Goal: Task Accomplishment & Management: Complete application form

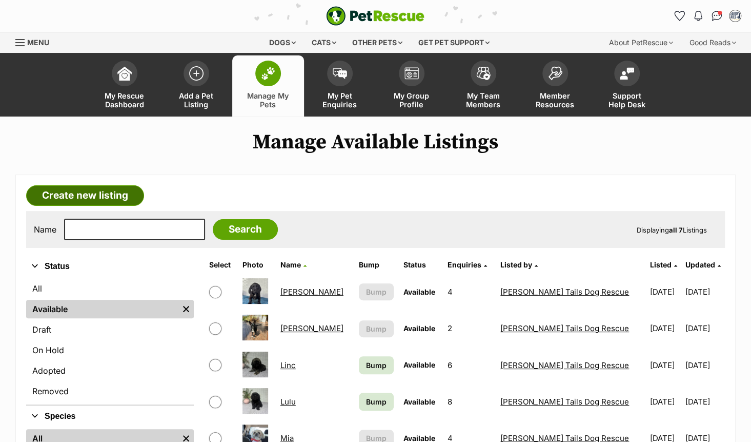
click at [114, 190] on link "Create new listing" at bounding box center [85, 195] width 118 height 21
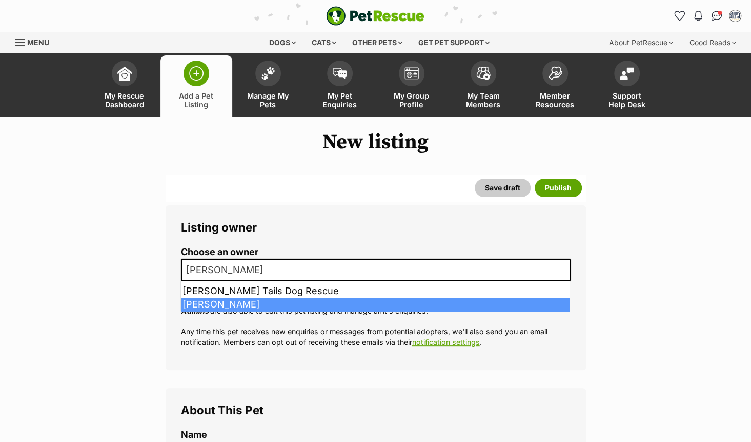
click at [337, 272] on span "[PERSON_NAME]" at bounding box center [376, 269] width 390 height 23
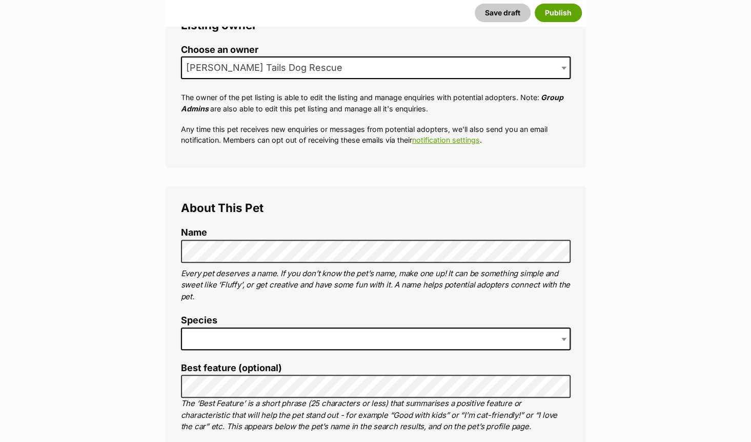
scroll to position [198, 0]
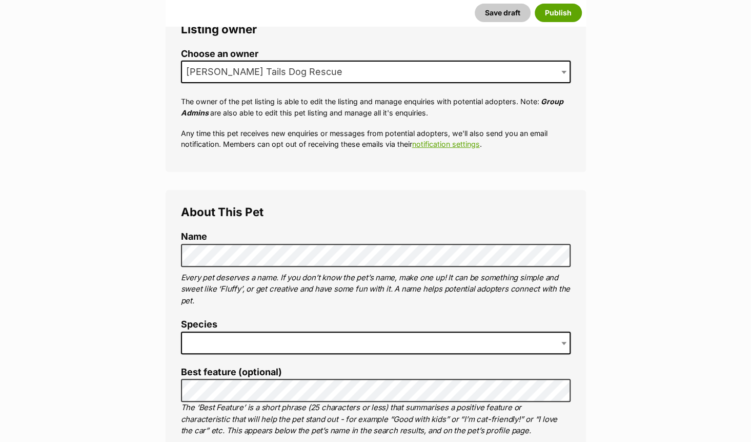
click at [397, 337] on span at bounding box center [376, 342] width 390 height 23
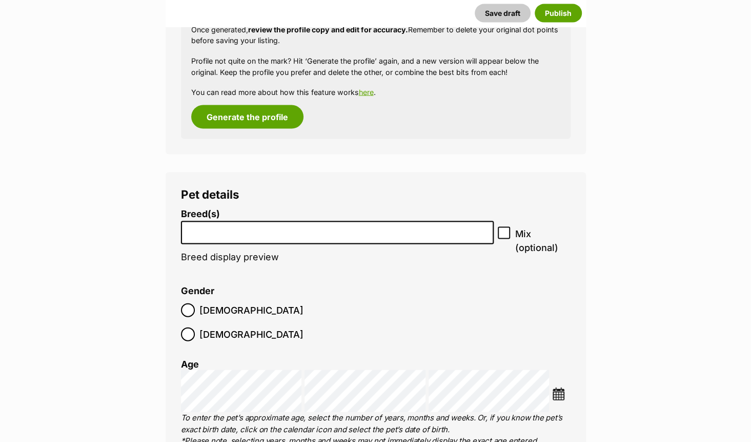
scroll to position [1195, 0]
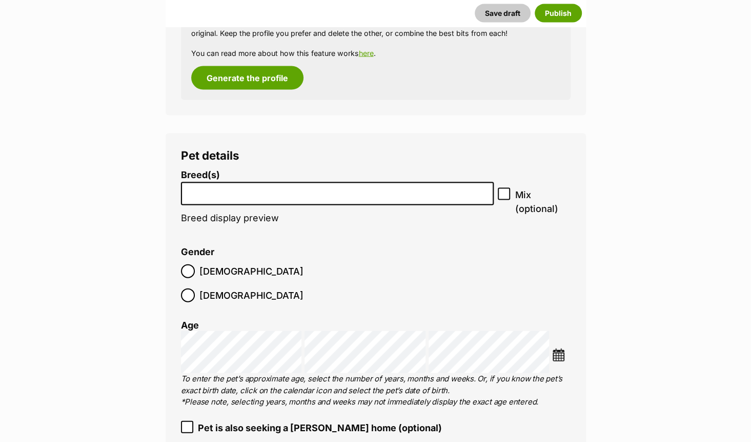
click at [471, 197] on li at bounding box center [338, 193] width 306 height 21
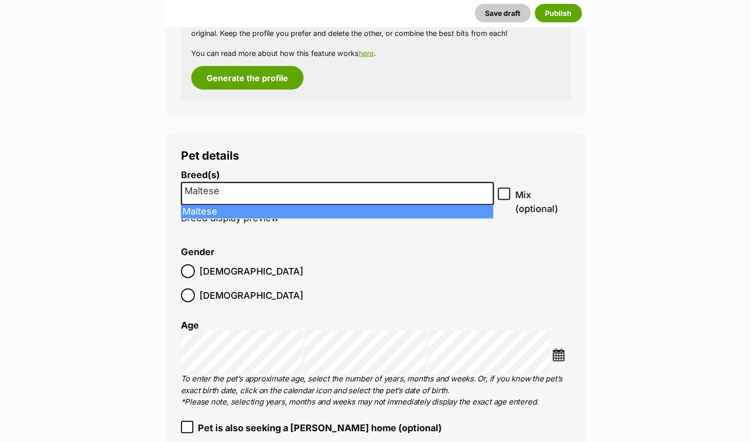
type input "Maltese"
select select "138"
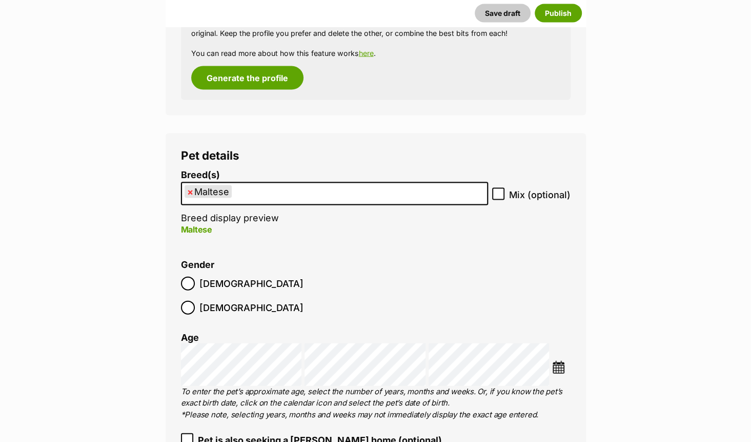
click at [379, 194] on ul "× Maltese" at bounding box center [334, 193] width 305 height 21
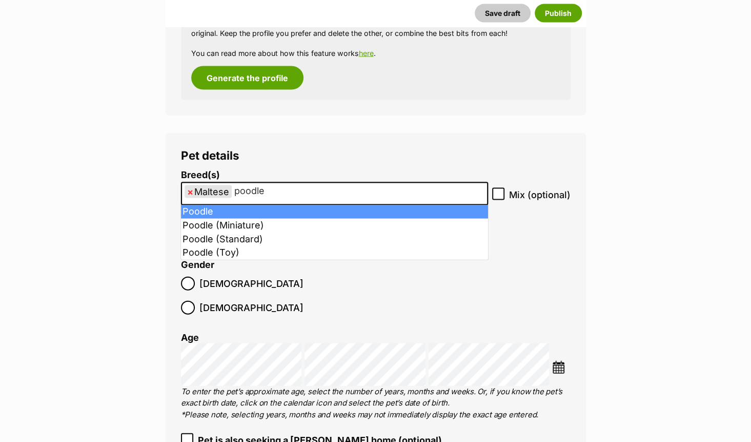
type input "poodle"
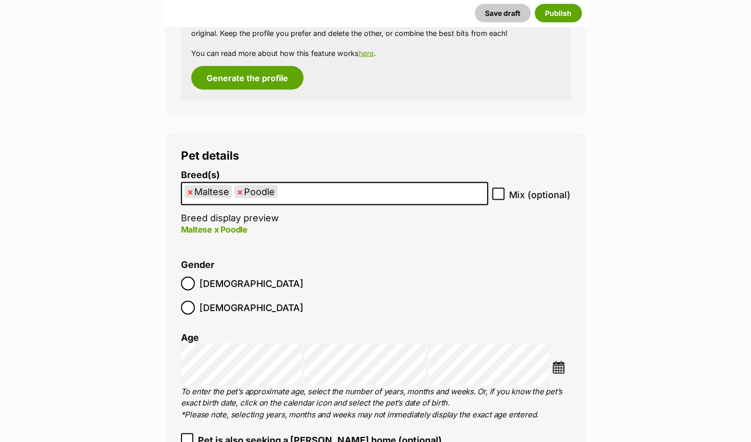
click at [355, 192] on ul "× Maltese × Poodle" at bounding box center [334, 193] width 305 height 21
type input "v"
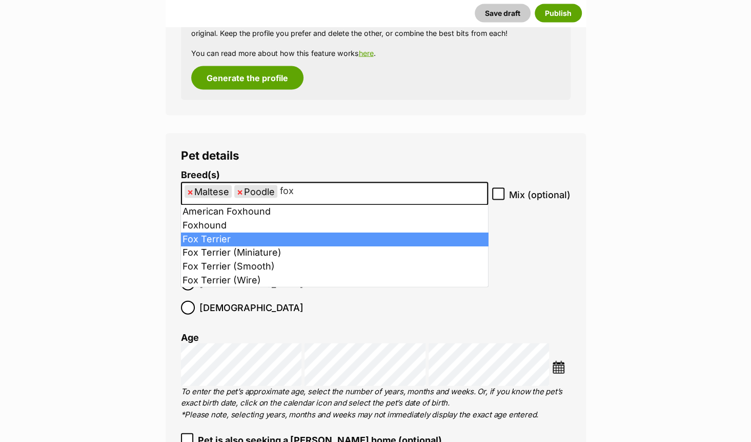
type input "fox"
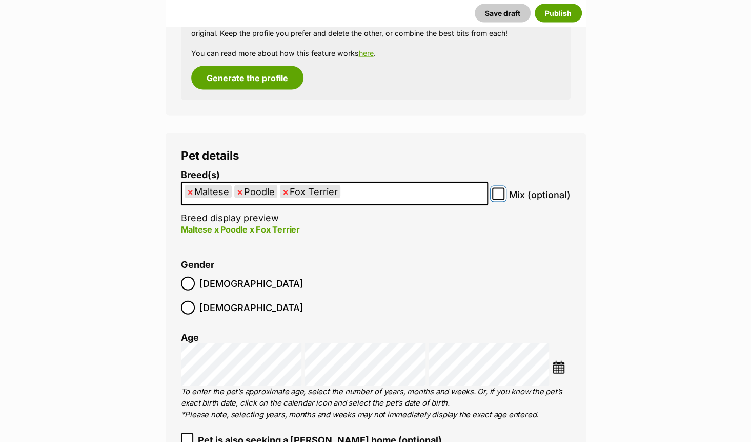
click at [495, 197] on input "Mix (optional)" at bounding box center [498, 194] width 12 height 12
checkbox input "true"
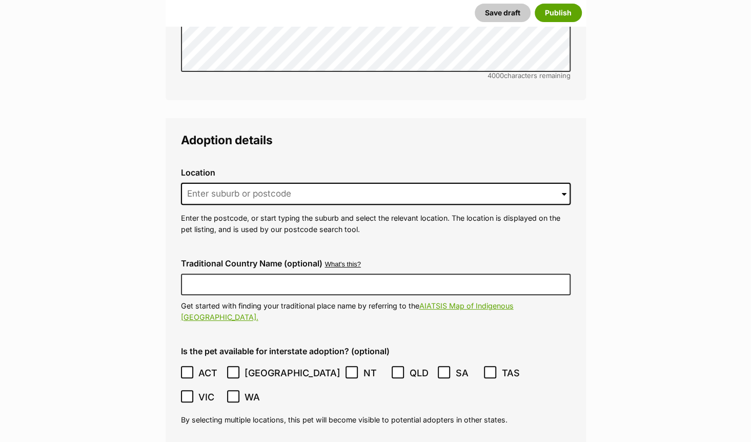
scroll to position [2364, 0]
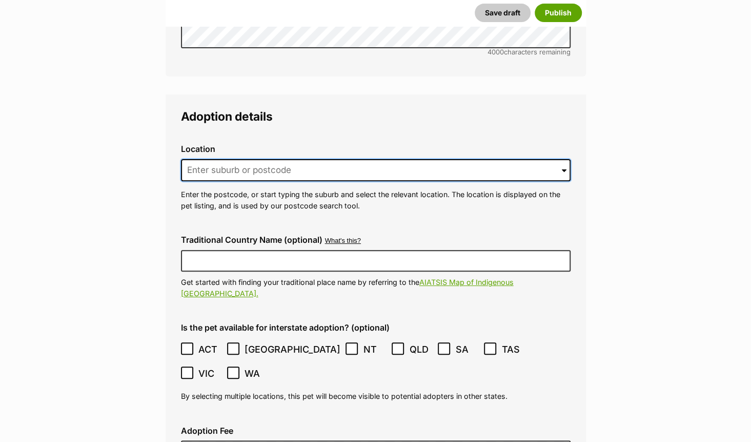
click at [428, 159] on input at bounding box center [376, 170] width 390 height 23
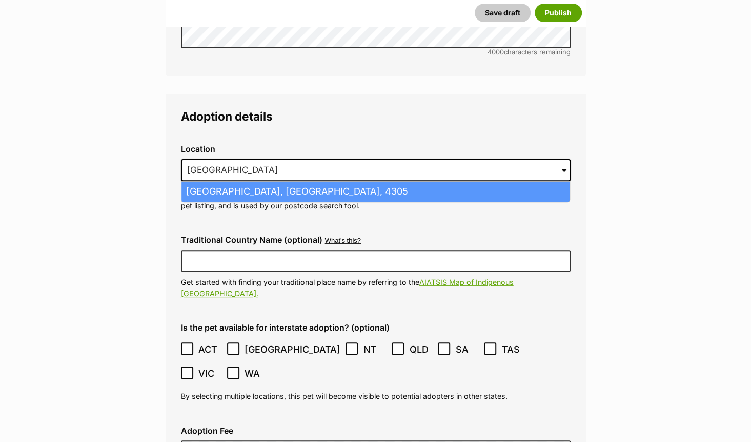
click at [425, 182] on li "Ipswich, Queensland, 4305" at bounding box center [376, 192] width 388 height 20
type input "Ipswich, Queensland, 4305"
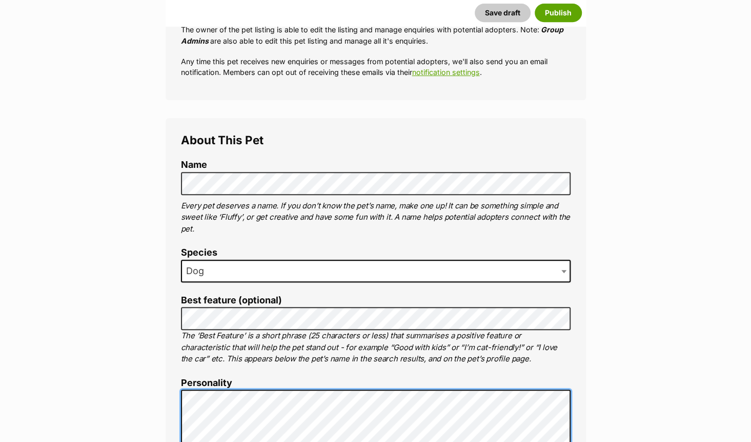
scroll to position [342, 0]
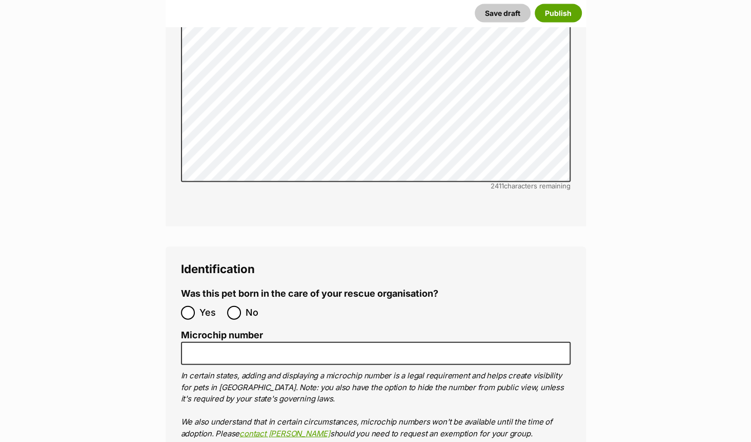
scroll to position [3434, 0]
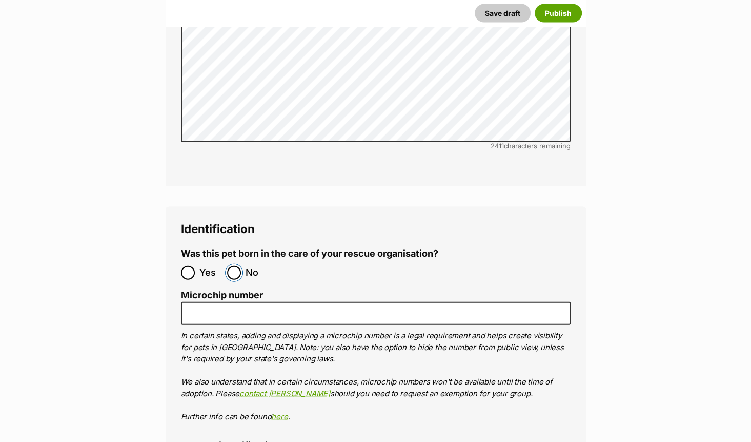
click at [239, 266] on input "No" at bounding box center [234, 273] width 14 height 14
radio input "true"
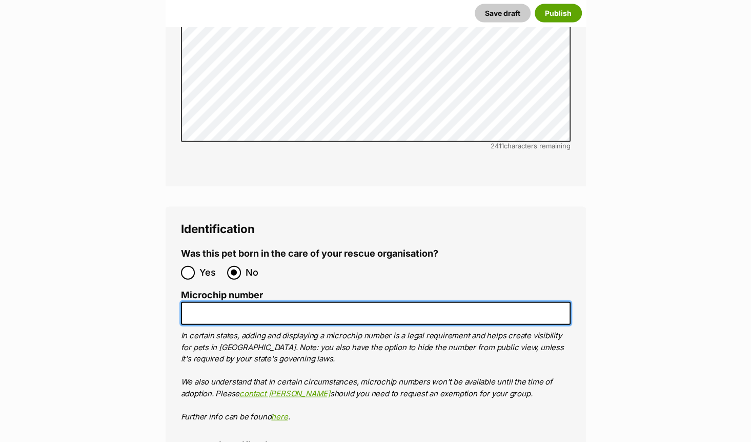
click at [256, 302] on input "Microchip number" at bounding box center [376, 313] width 390 height 23
type input "978142000388455"
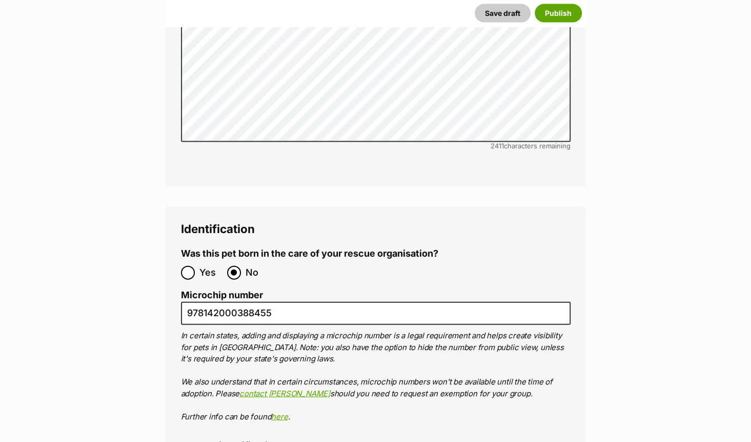
type input "BIN0015822857785"
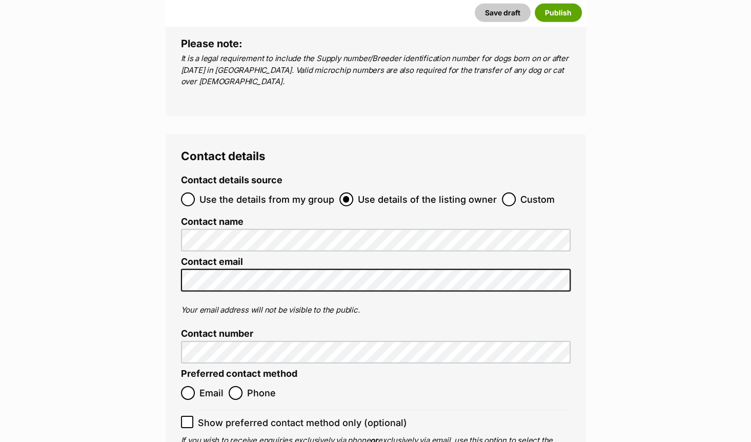
scroll to position [3871, 0]
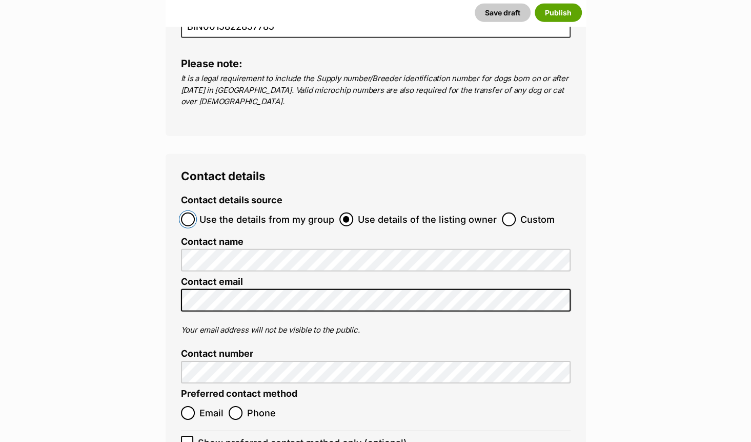
click at [189, 212] on input "Use the details from my group" at bounding box center [188, 219] width 14 height 14
radio input "true"
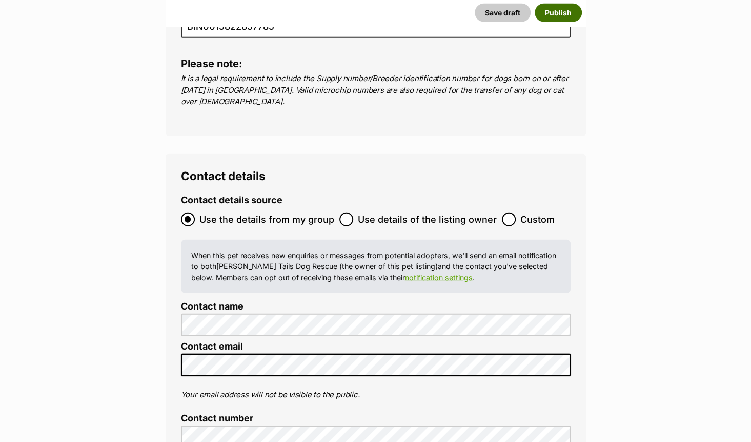
click at [559, 18] on button "Publish" at bounding box center [558, 13] width 47 height 18
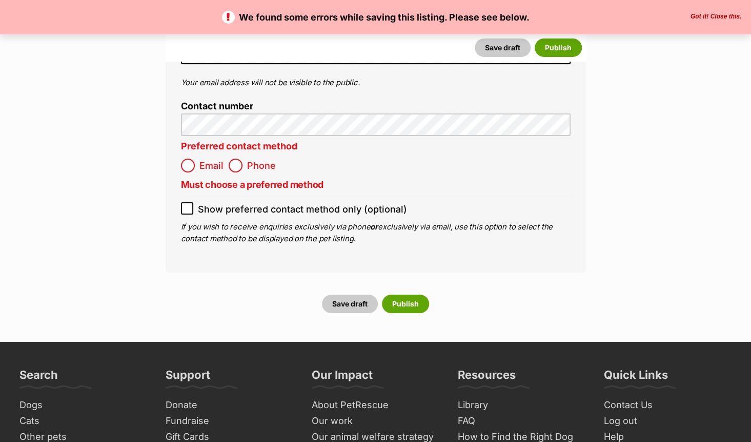
scroll to position [4196, 0]
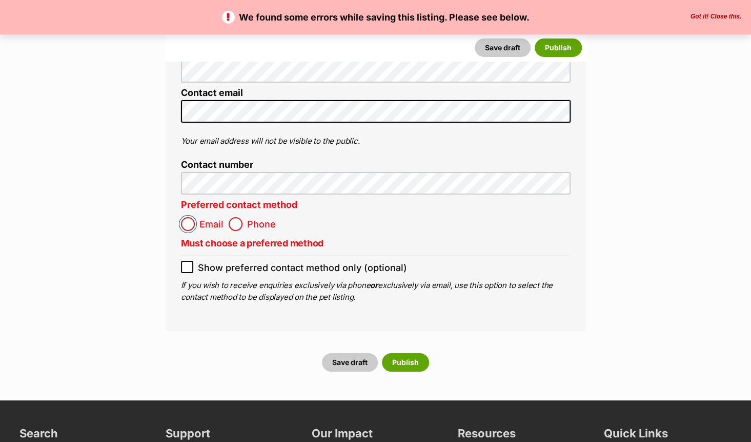
click at [186, 217] on input "Email" at bounding box center [188, 224] width 14 height 14
radio input "true"
click at [406, 353] on button "Publish" at bounding box center [405, 362] width 47 height 18
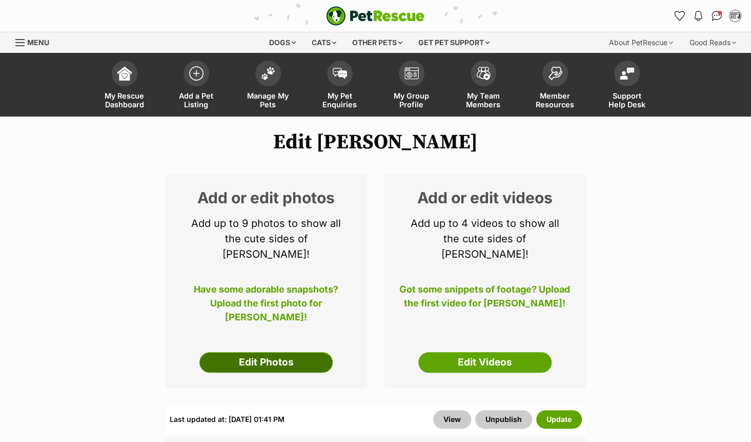
click at [245, 352] on link "Edit Photos" at bounding box center [266, 362] width 133 height 21
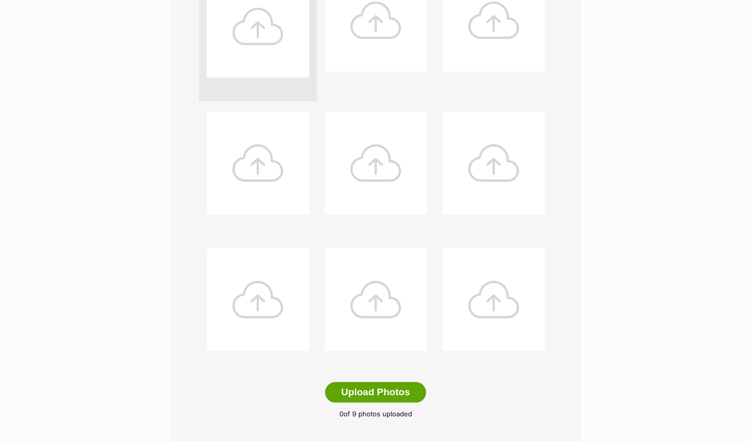
scroll to position [410, 0]
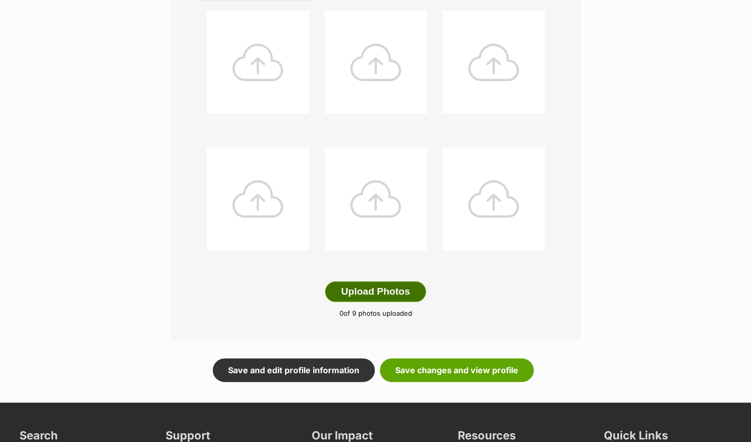
click at [368, 296] on button "Upload Photos" at bounding box center [375, 291] width 101 height 21
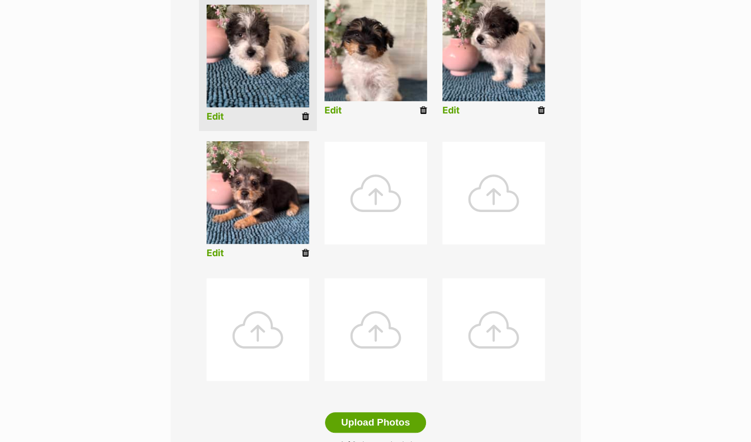
scroll to position [271, 0]
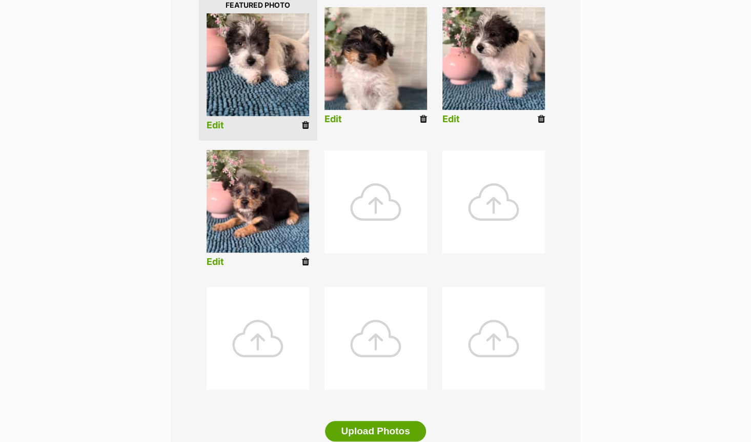
click at [304, 126] on icon at bounding box center [305, 125] width 7 height 9
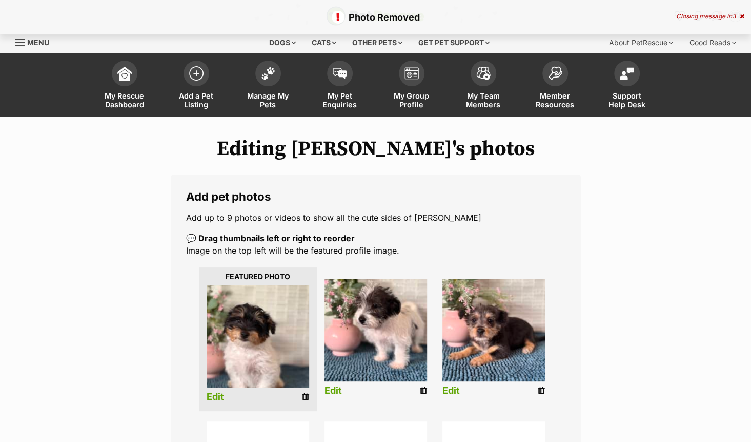
click at [424, 394] on icon at bounding box center [423, 390] width 7 height 9
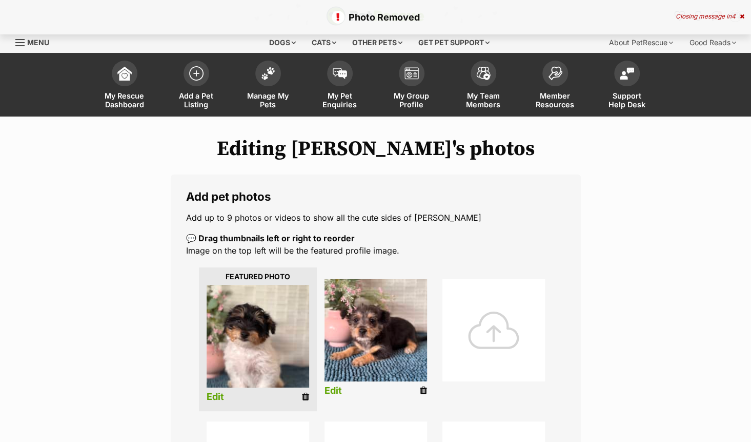
click at [423, 390] on icon at bounding box center [423, 390] width 7 height 9
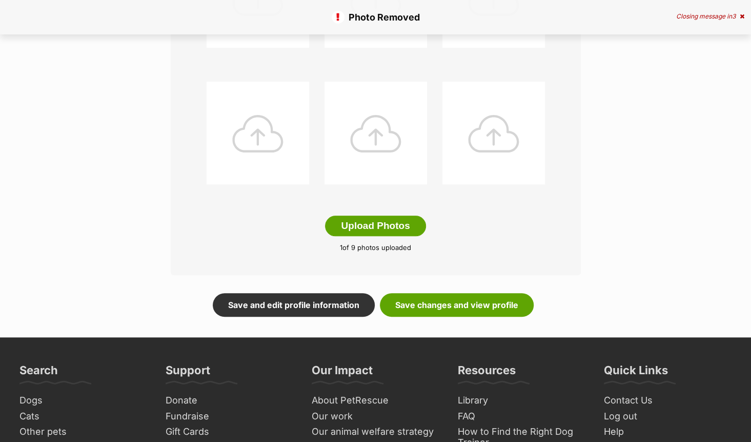
scroll to position [505, 0]
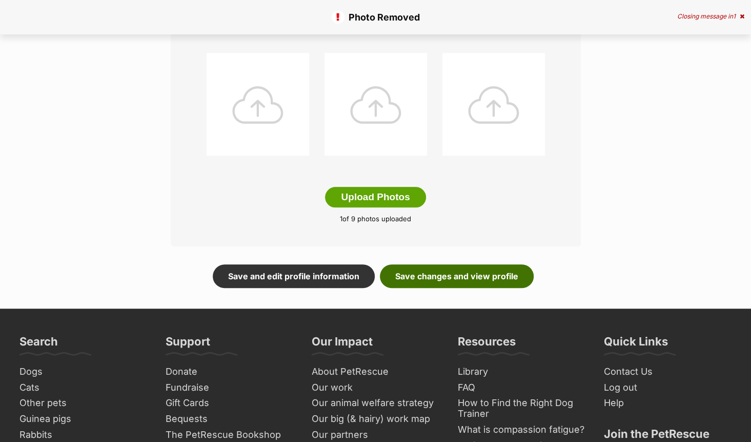
click at [486, 271] on link "Save changes and view profile" at bounding box center [457, 276] width 154 height 24
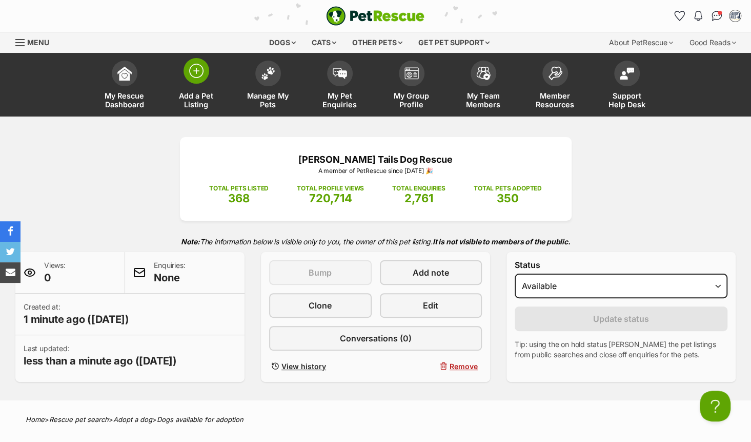
click at [192, 76] on img at bounding box center [196, 71] width 14 height 14
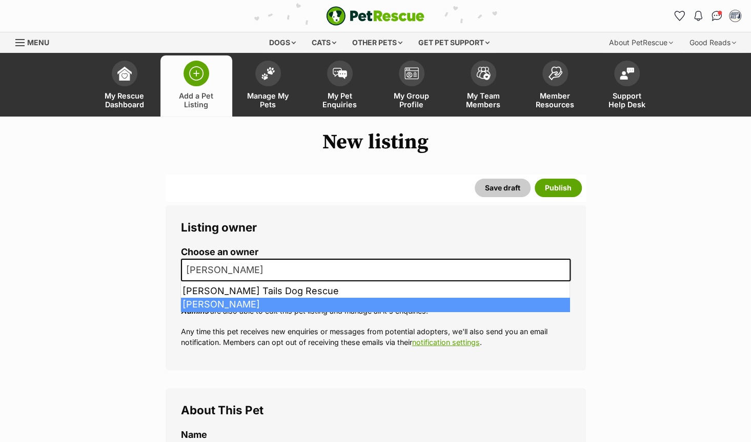
click at [311, 273] on span "[PERSON_NAME]" at bounding box center [376, 269] width 390 height 23
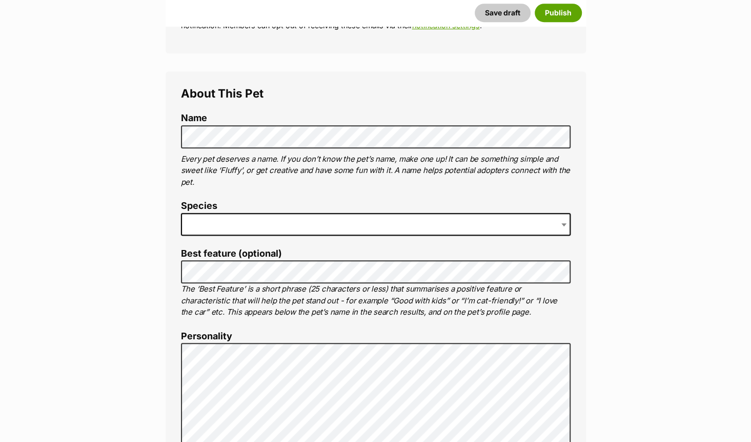
scroll to position [320, 0]
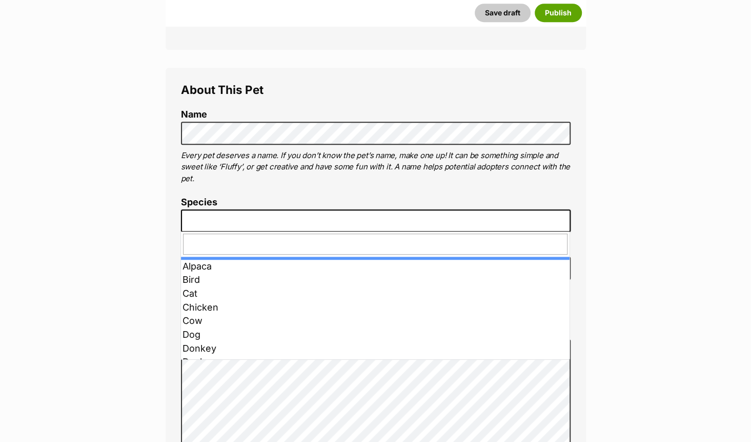
click at [358, 223] on span at bounding box center [376, 220] width 390 height 23
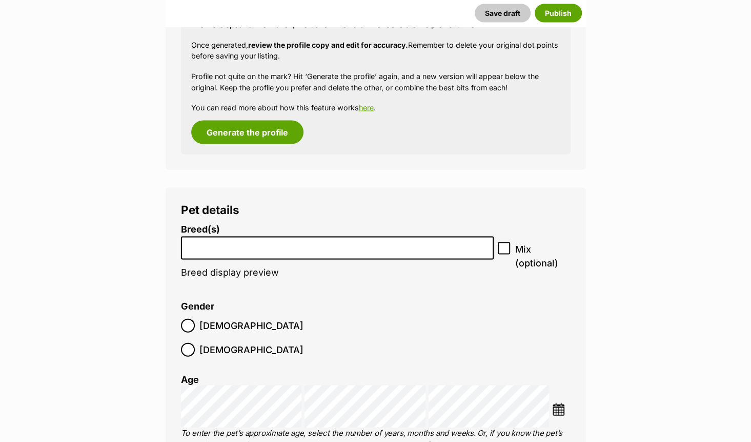
scroll to position [1171, 0]
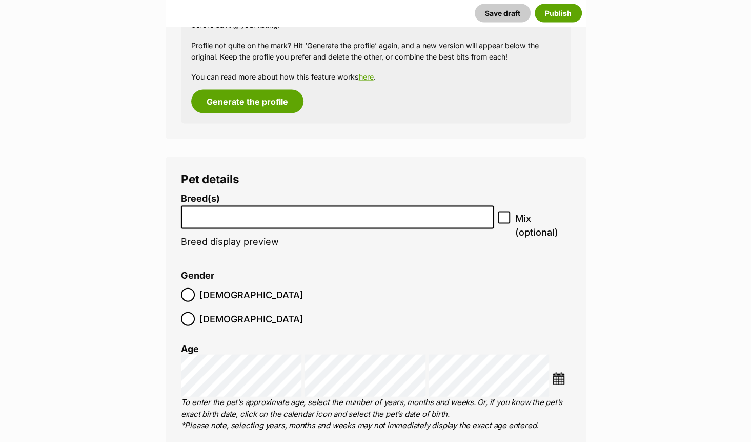
click at [379, 218] on input "search" at bounding box center [338, 214] width 306 height 11
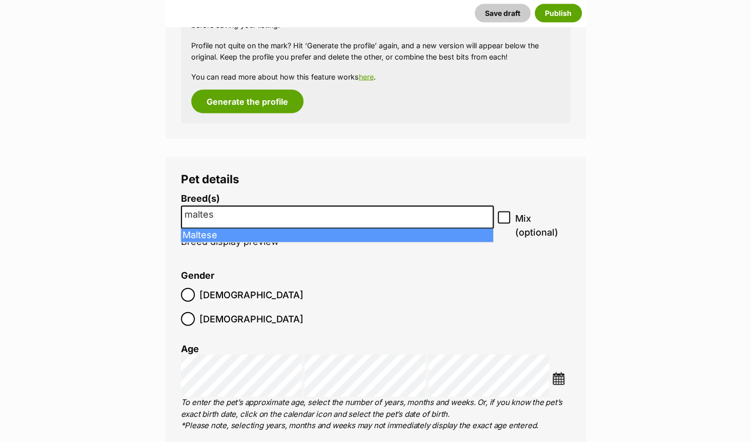
type input "maltes"
select select "138"
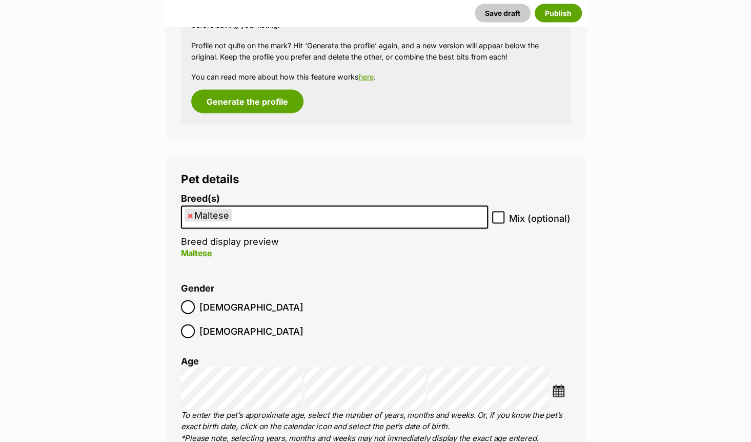
click at [365, 214] on ul "× Maltese" at bounding box center [334, 217] width 305 height 21
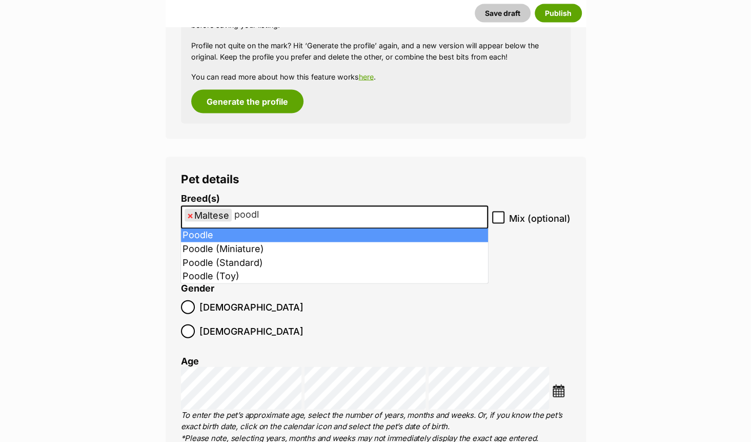
type input "poodl"
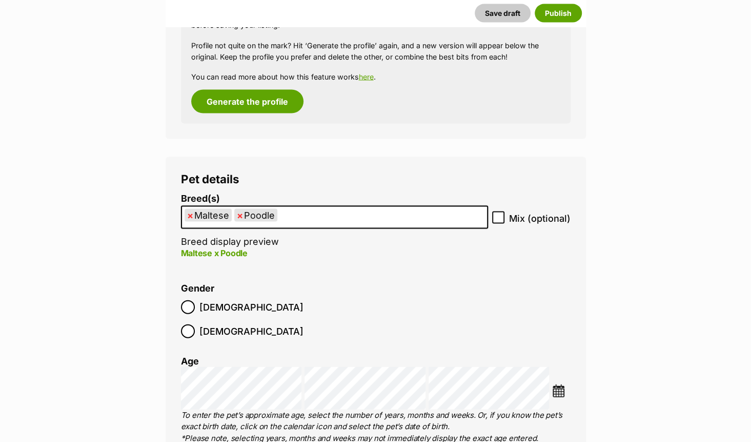
click at [358, 221] on ul "× Maltese × Poodle" at bounding box center [334, 217] width 305 height 21
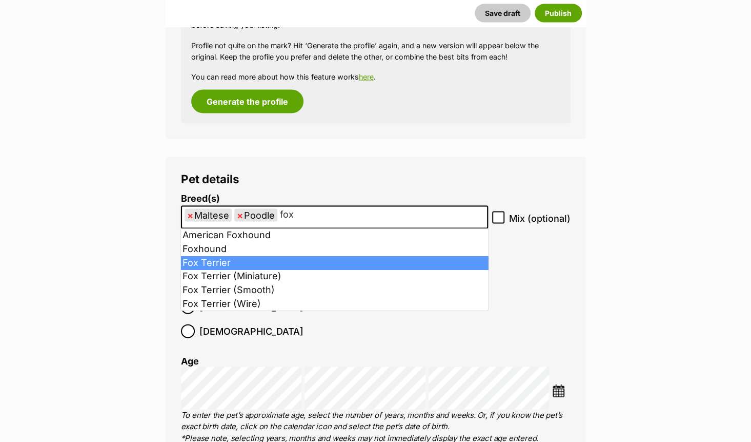
type input "fox"
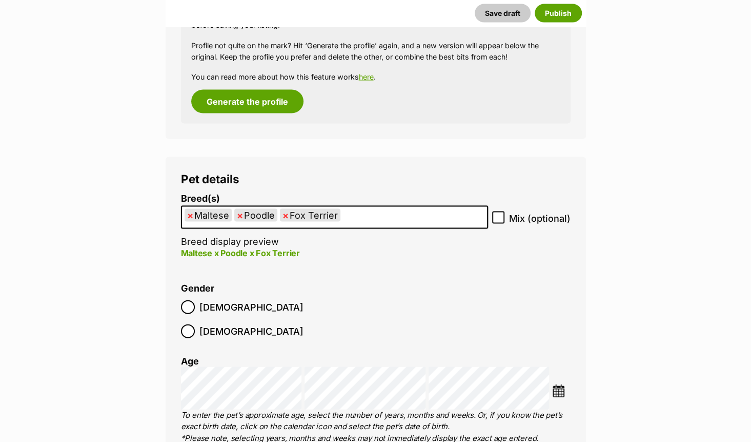
click at [498, 217] on icon at bounding box center [498, 217] width 7 height 7
click at [498, 217] on input "Mix (optional)" at bounding box center [498, 217] width 12 height 12
checkbox input "true"
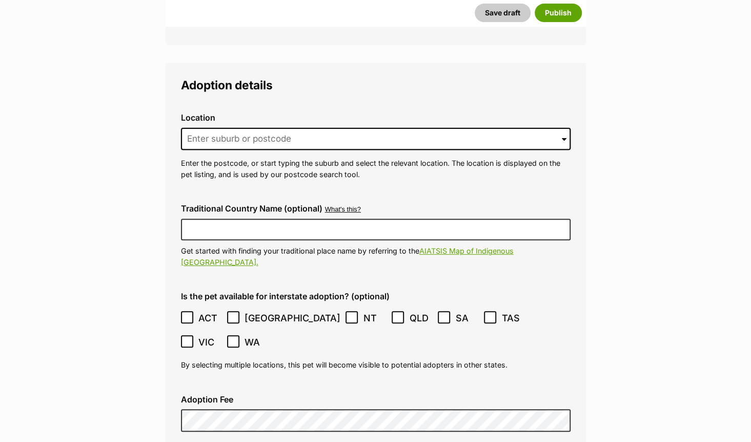
scroll to position [2415, 0]
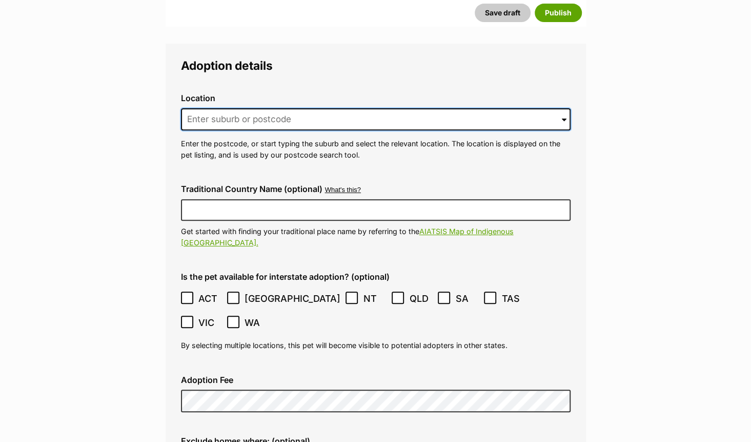
click at [453, 108] on input at bounding box center [376, 119] width 390 height 23
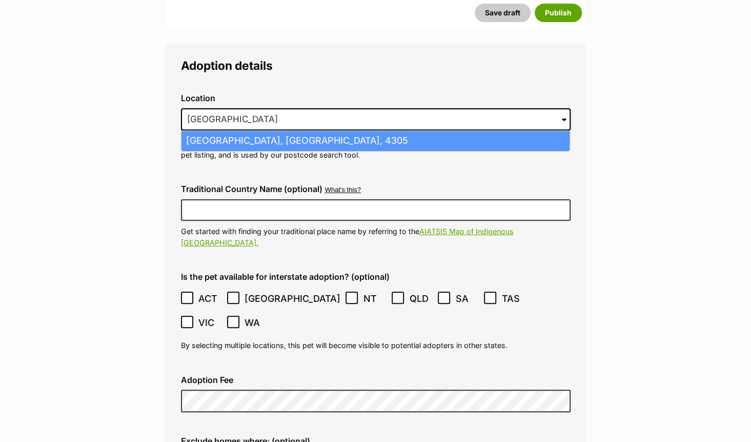
click at [441, 131] on li "Ipswich, Queensland, 4305" at bounding box center [376, 141] width 388 height 20
type input "Ipswich, Queensland, 4305"
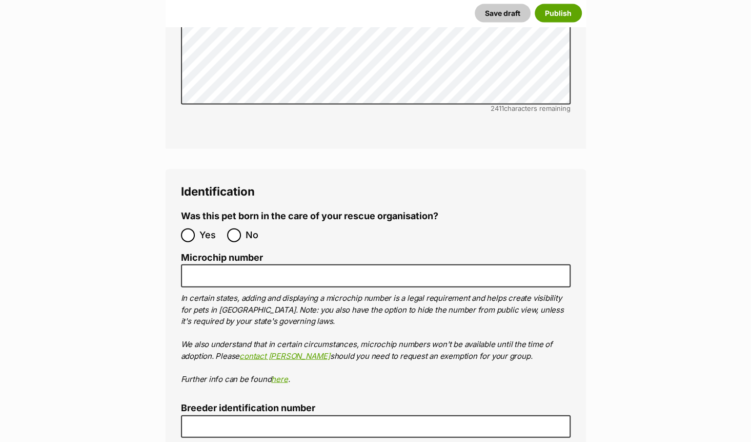
scroll to position [3473, 0]
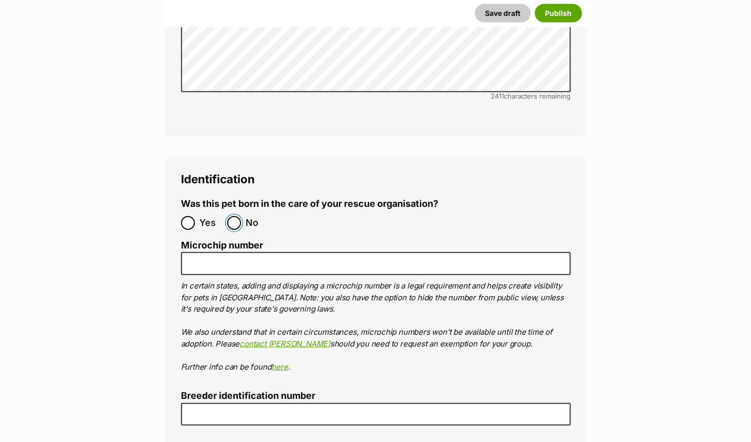
click at [236, 216] on input "No" at bounding box center [234, 223] width 14 height 14
radio input "true"
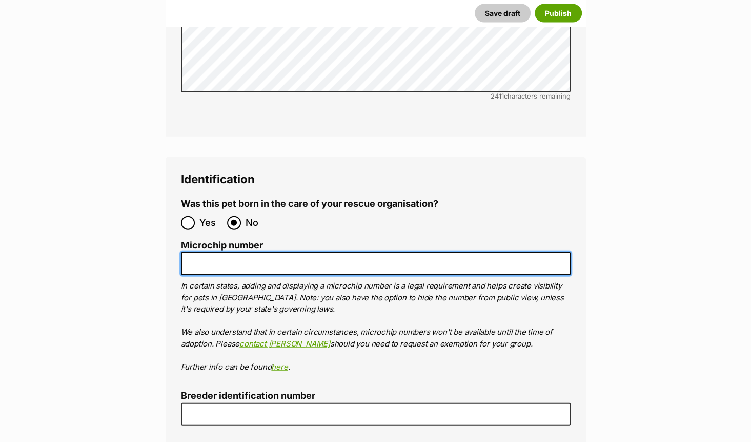
click at [247, 252] on input "Microchip number" at bounding box center [376, 263] width 390 height 23
type input "978142000348302"
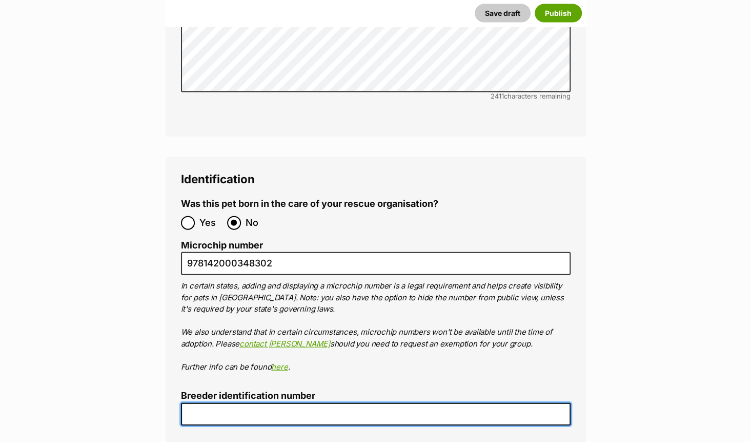
click at [342, 403] on input "Breeder identification number" at bounding box center [376, 414] width 390 height 23
type input "BIN0015822857785"
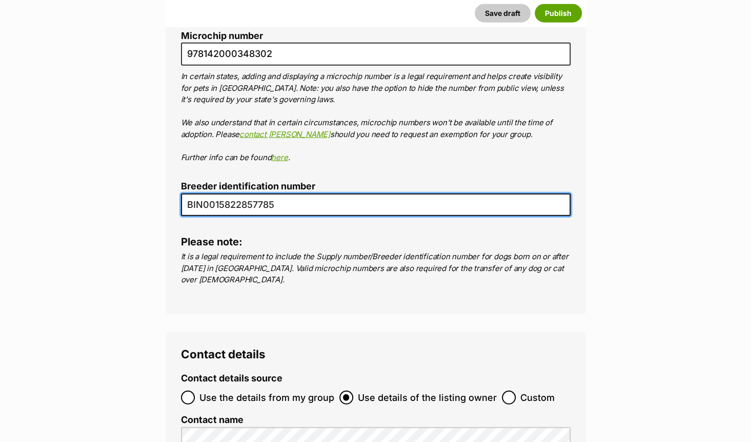
scroll to position [3686, 0]
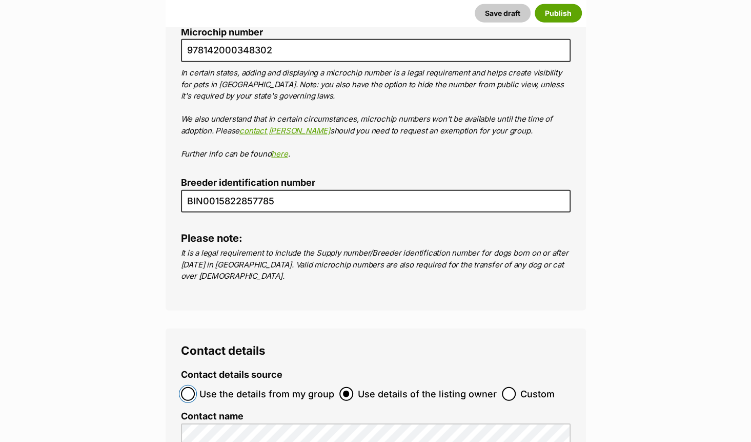
click at [189, 387] on input "Use the details from my group" at bounding box center [188, 394] width 14 height 14
radio input "true"
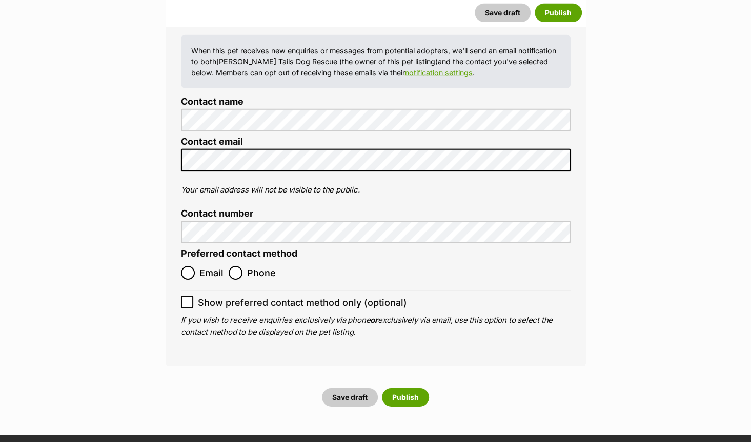
scroll to position [4081, 0]
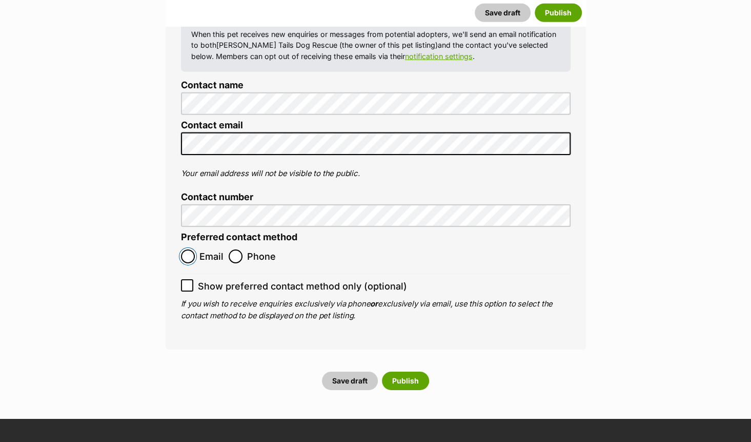
click at [189, 249] on input "Email" at bounding box center [188, 256] width 14 height 14
radio input "true"
click at [398, 371] on button "Publish" at bounding box center [405, 380] width 47 height 18
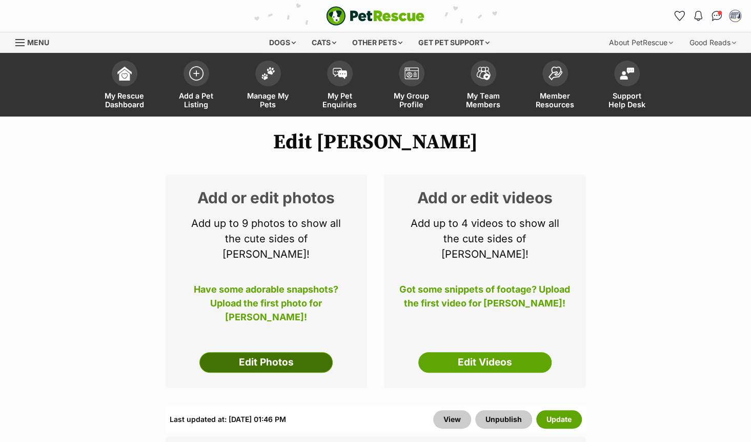
click at [262, 352] on link "Edit Photos" at bounding box center [266, 362] width 133 height 21
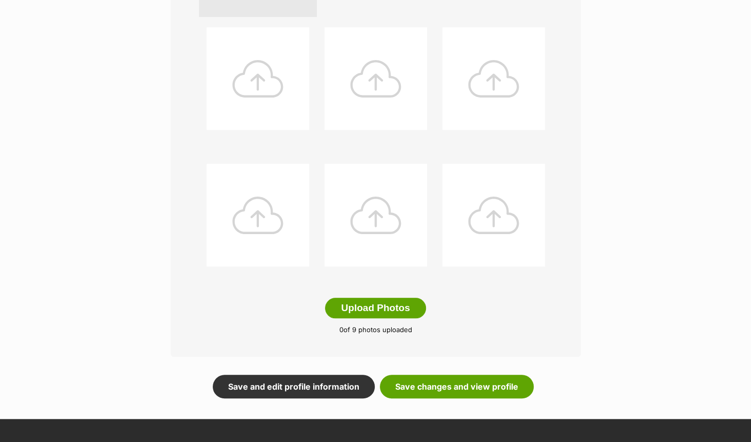
scroll to position [401, 0]
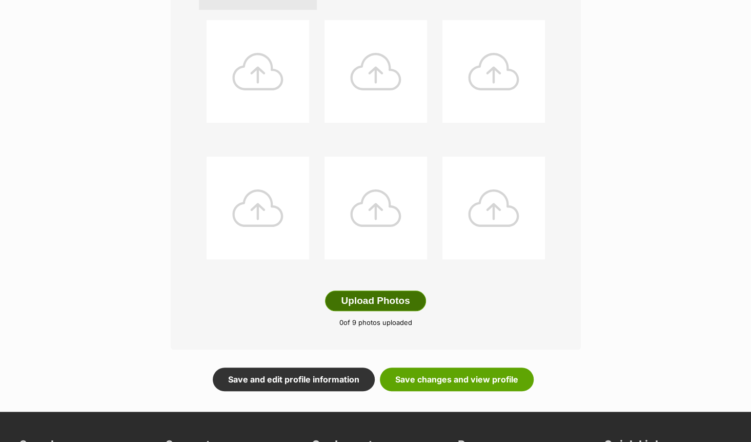
click at [380, 299] on button "Upload Photos" at bounding box center [375, 300] width 101 height 21
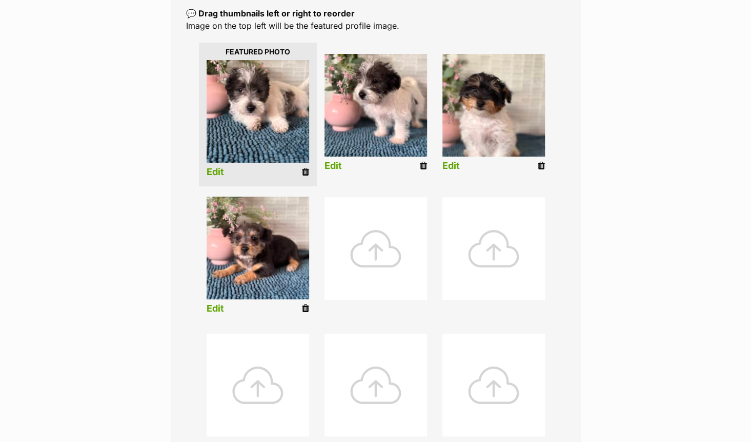
scroll to position [223, 0]
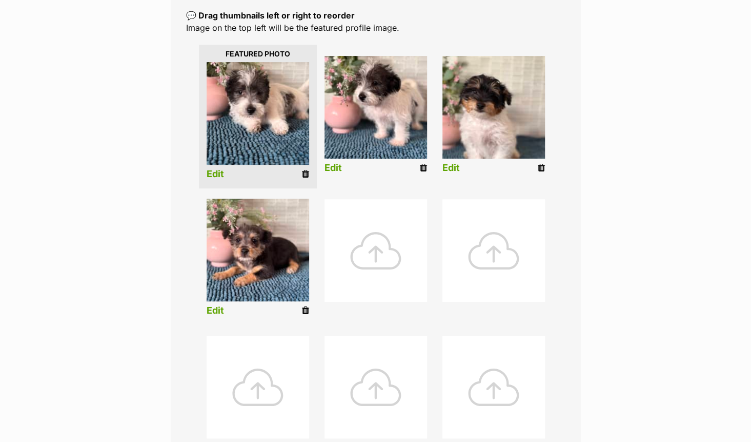
click at [542, 164] on icon at bounding box center [541, 167] width 7 height 9
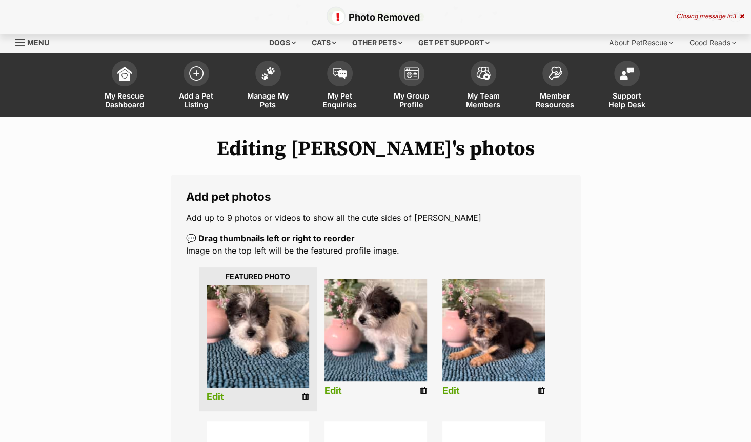
click at [540, 391] on icon at bounding box center [541, 390] width 7 height 9
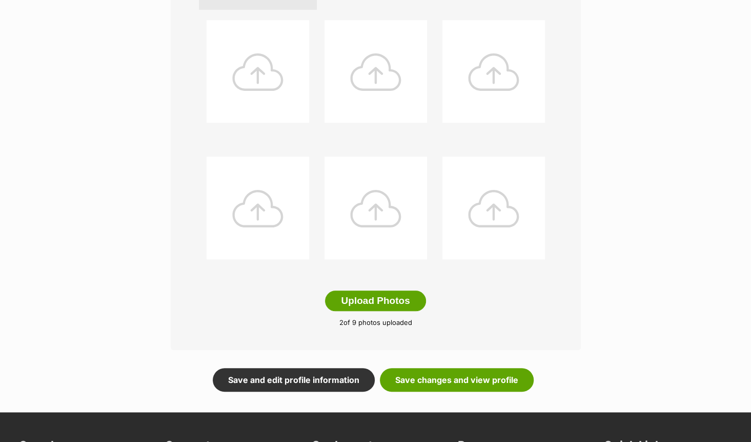
scroll to position [430, 0]
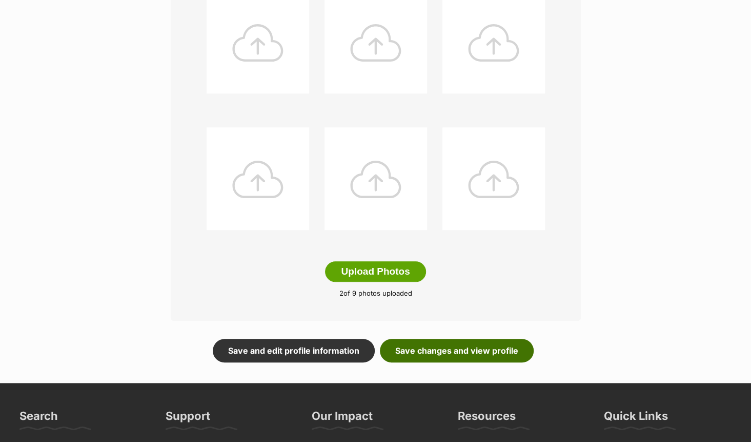
click at [443, 343] on link "Save changes and view profile" at bounding box center [457, 350] width 154 height 24
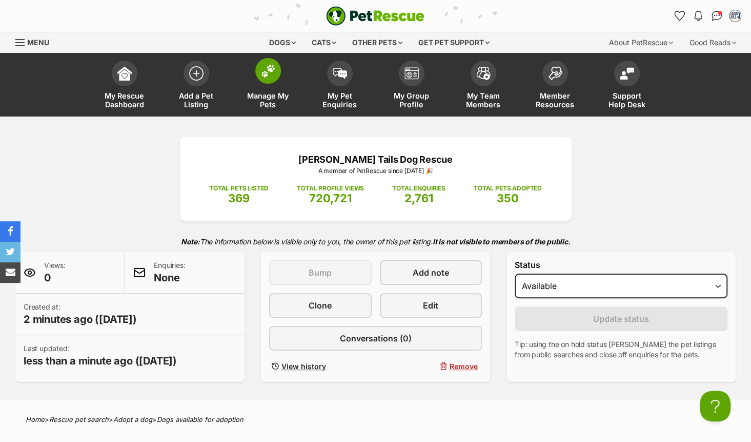
click at [275, 73] on img at bounding box center [268, 70] width 14 height 13
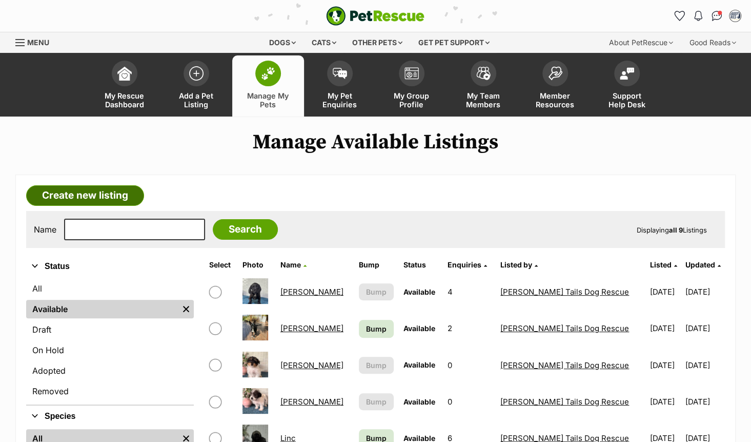
click at [85, 197] on link "Create new listing" at bounding box center [85, 195] width 118 height 21
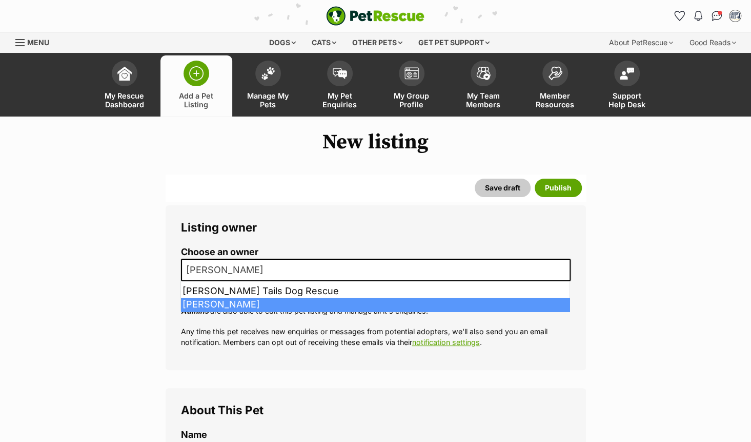
click at [363, 271] on span "[PERSON_NAME]" at bounding box center [376, 269] width 390 height 23
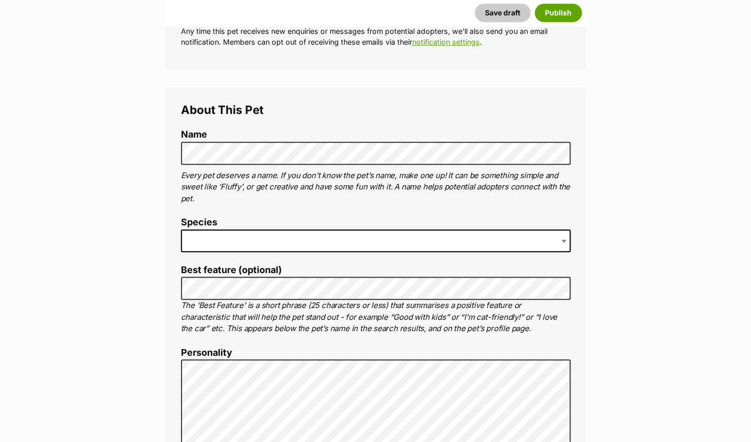
scroll to position [341, 0]
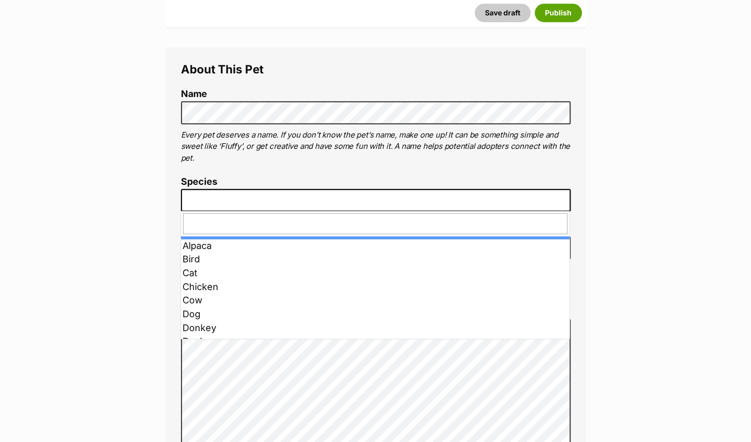
click at [461, 201] on span at bounding box center [376, 200] width 390 height 23
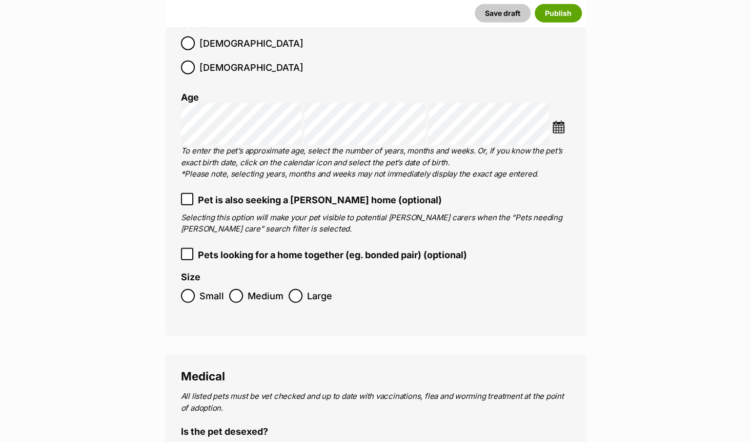
scroll to position [1267, 0]
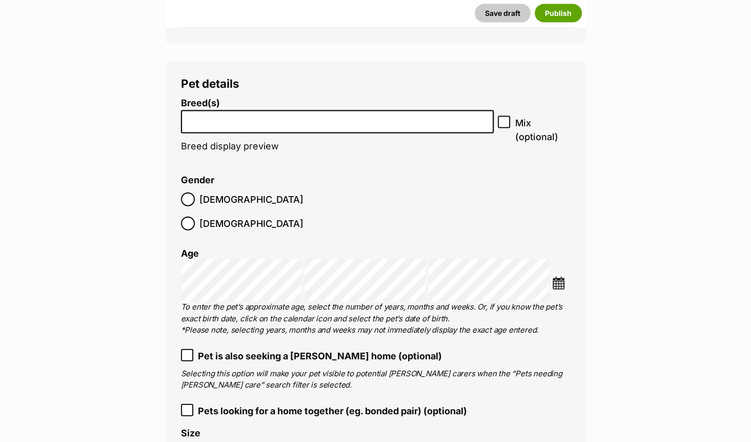
click at [324, 115] on input "search" at bounding box center [338, 119] width 306 height 11
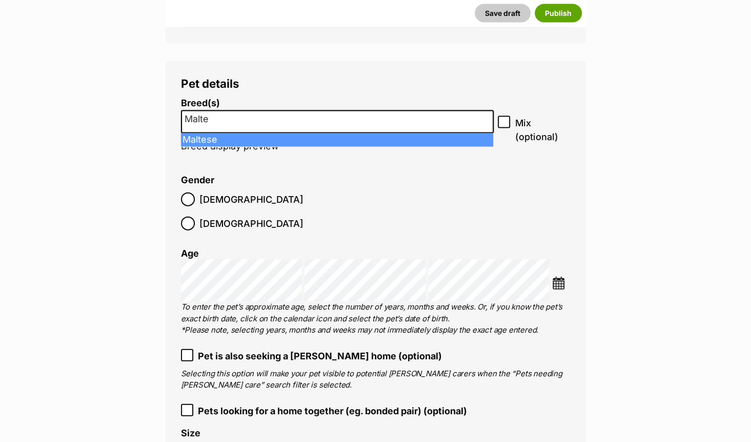
type input "Malte"
select select "138"
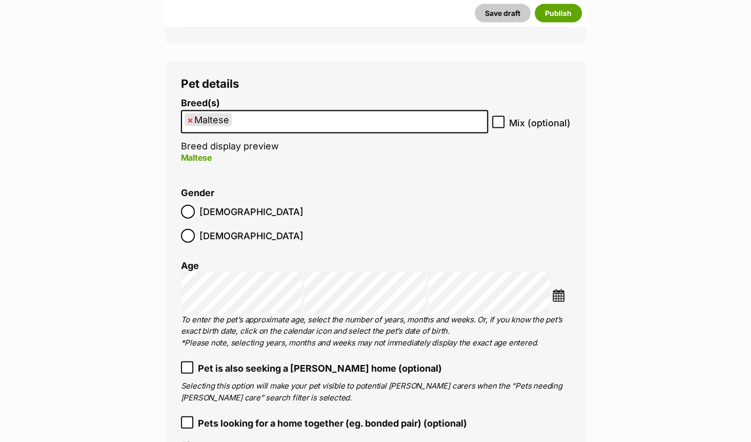
drag, startPoint x: 320, startPoint y: 140, endPoint x: 321, endPoint y: 121, distance: 19.5
click at [321, 121] on li "Breed(s) Maltese Affenpinscher Afghan Hound Airedale Terrier Akita Akita (Japan…" at bounding box center [334, 136] width 307 height 76
click at [321, 121] on ul "× Maltese" at bounding box center [334, 121] width 305 height 21
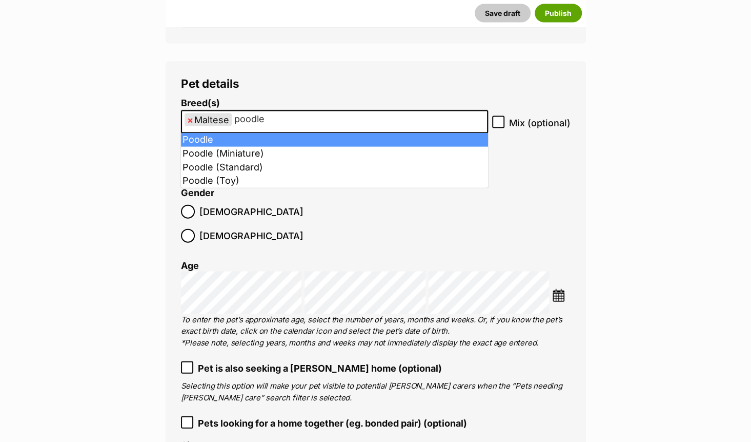
type input "poodle"
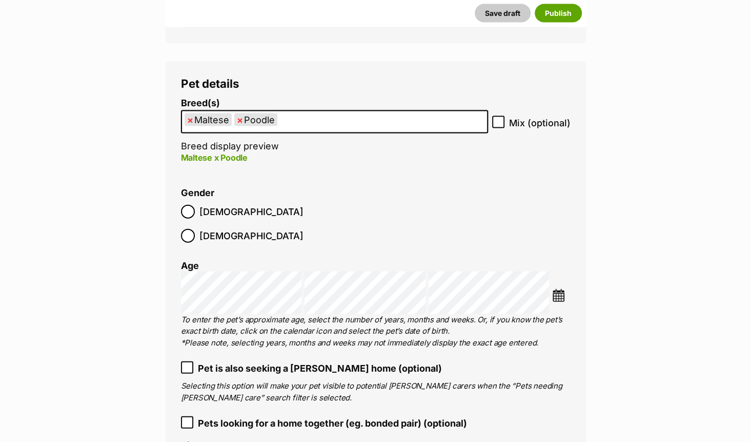
click at [314, 118] on ul "× Maltese × Poodle" at bounding box center [334, 121] width 305 height 21
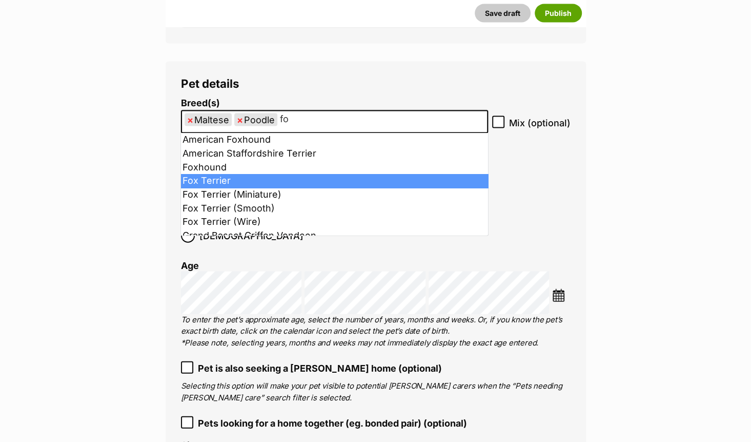
type input "fo"
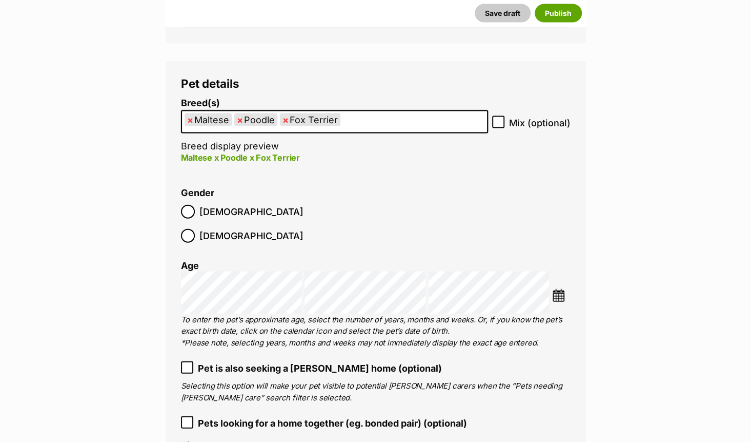
click at [500, 121] on icon at bounding box center [498, 121] width 7 height 7
click at [500, 121] on input "Mix (optional)" at bounding box center [498, 122] width 12 height 12
checkbox input "true"
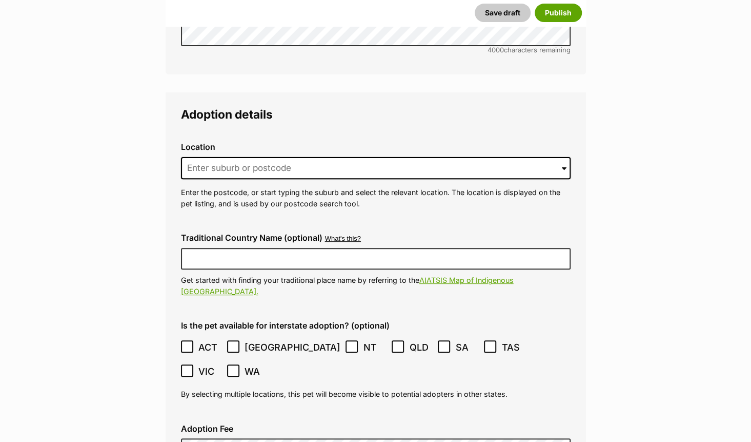
scroll to position [2339, 0]
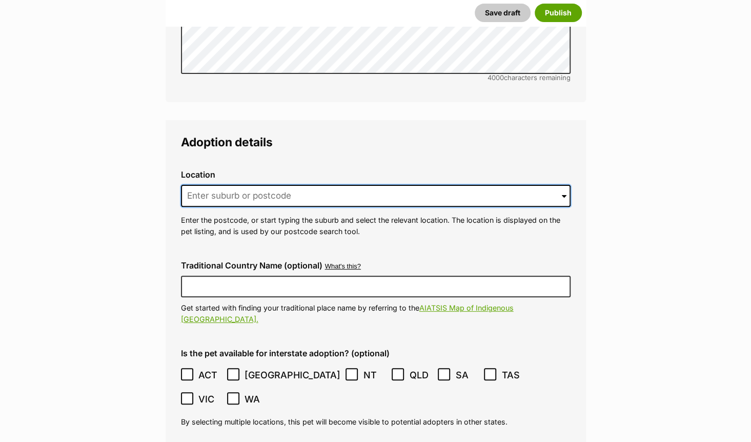
click at [518, 185] on input at bounding box center [376, 196] width 390 height 23
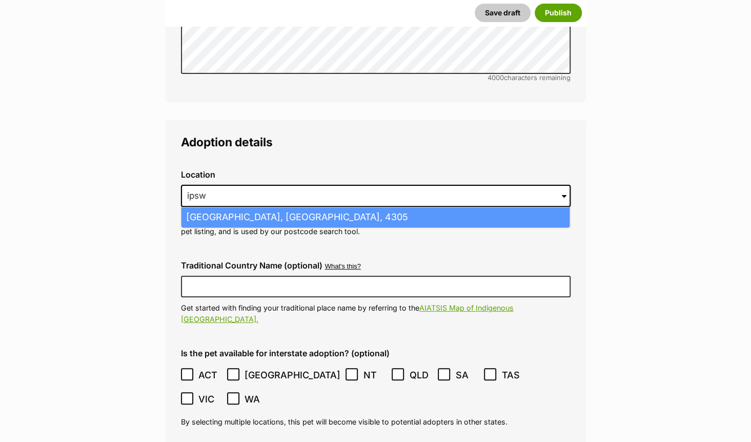
click at [485, 207] on li "Ipswich, Queensland, 4305" at bounding box center [376, 217] width 388 height 20
type input "Ipswich, Queensland, 4305"
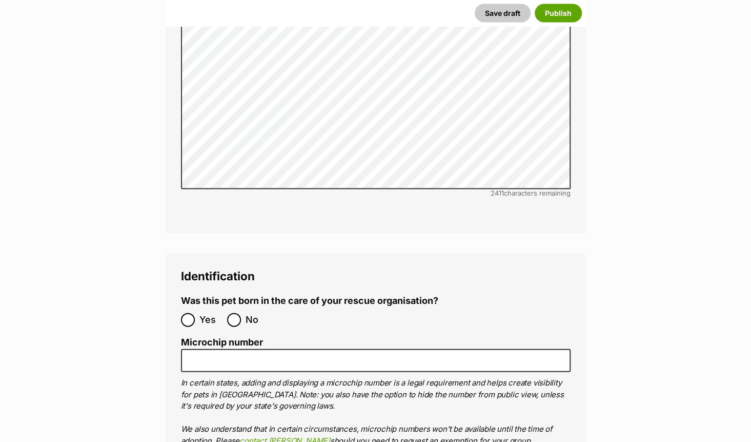
scroll to position [3380, 0]
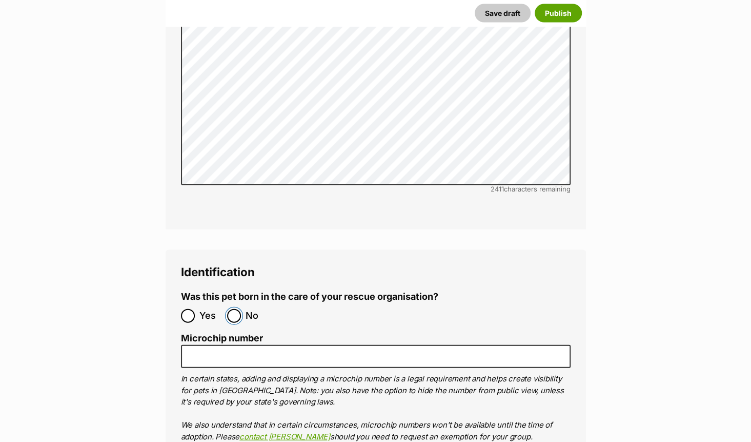
click at [232, 309] on input "No" at bounding box center [234, 316] width 14 height 14
radio input "true"
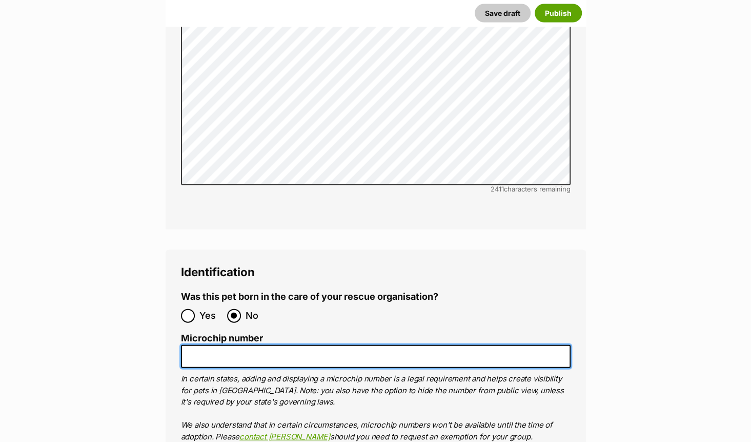
click at [239, 345] on input "Microchip number" at bounding box center [376, 356] width 390 height 23
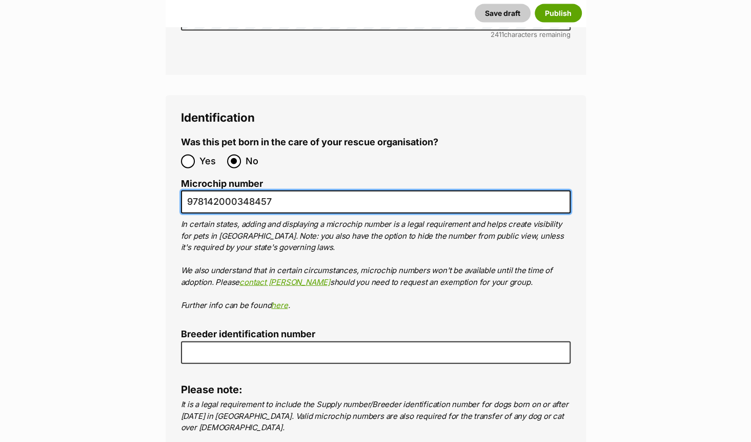
scroll to position [3594, 0]
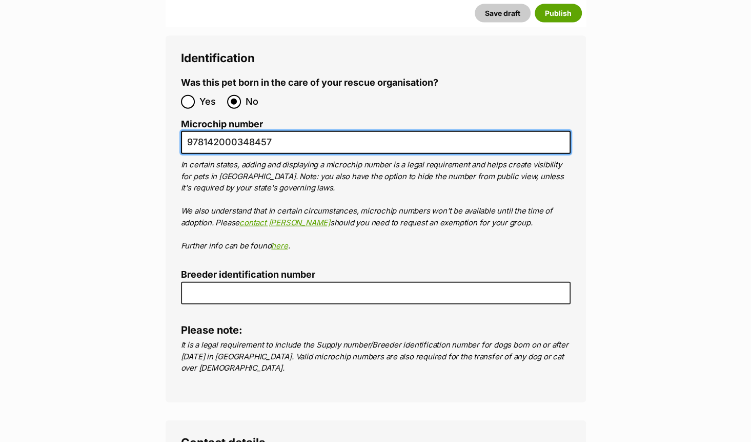
type input "978142000348457"
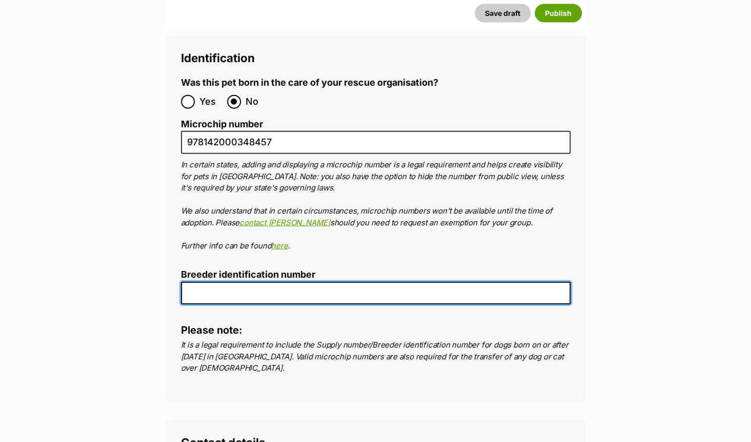
click at [447, 282] on input "Breeder identification number" at bounding box center [376, 293] width 390 height 23
type input "BIN0015822857785"
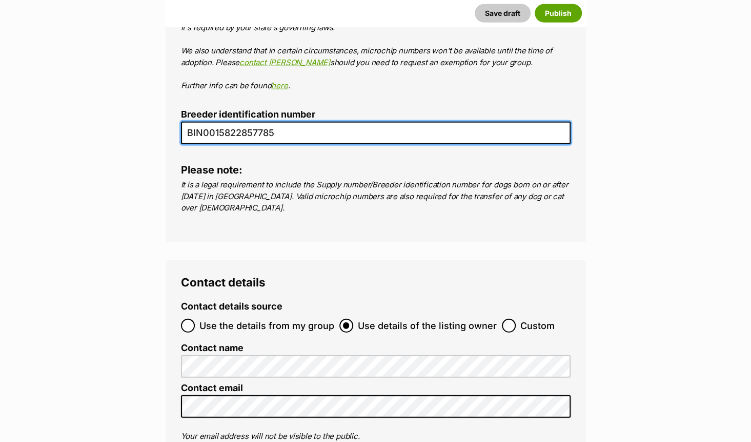
scroll to position [3790, 0]
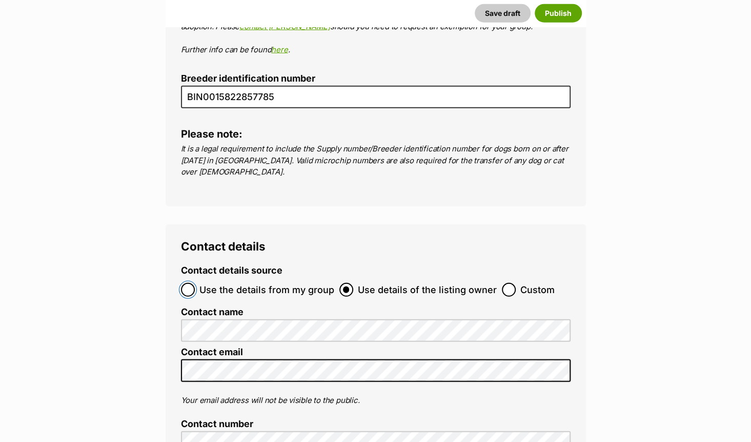
click at [189, 283] on input "Use the details from my group" at bounding box center [188, 290] width 14 height 14
radio input "true"
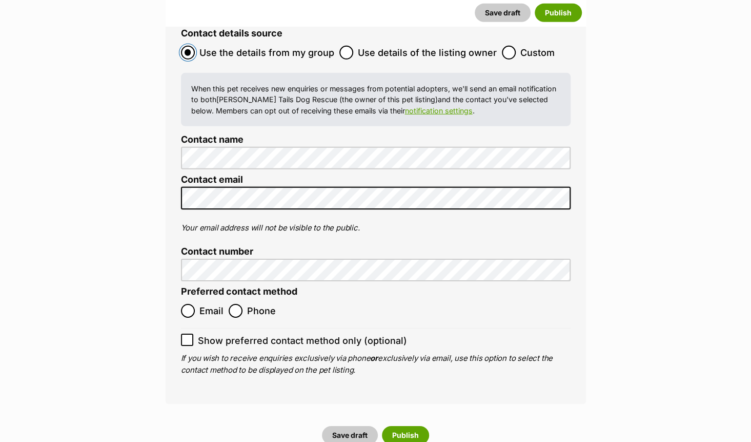
scroll to position [4031, 0]
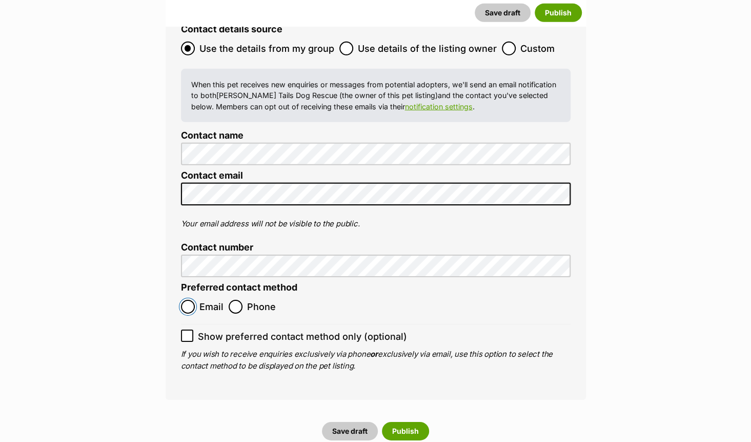
click at [190, 300] on input "Email" at bounding box center [188, 307] width 14 height 14
radio input "true"
click at [404, 422] on button "Publish" at bounding box center [405, 431] width 47 height 18
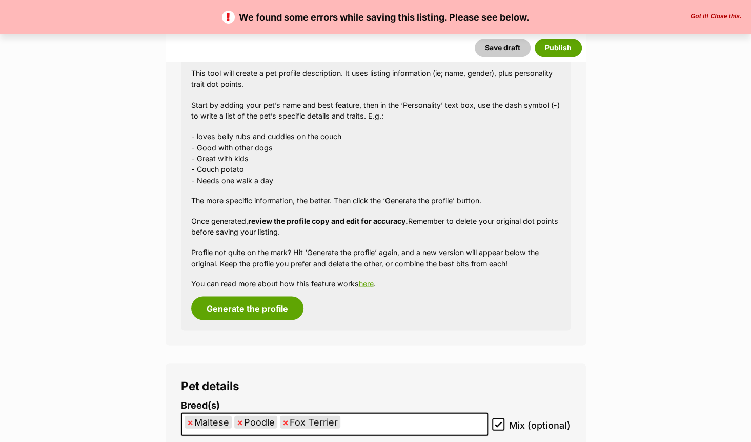
scroll to position [1371, 0]
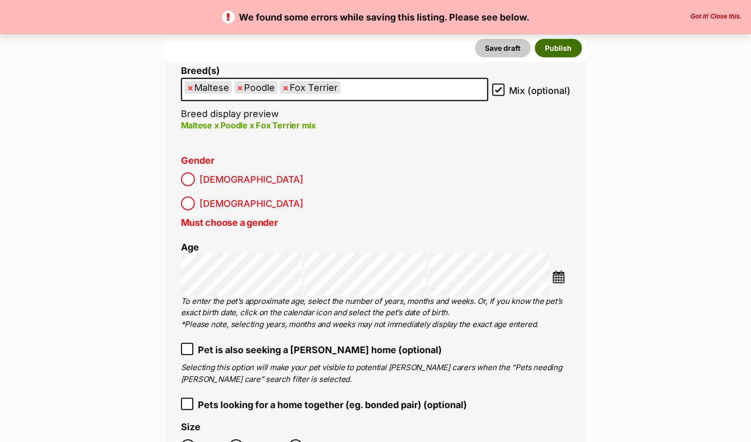
click at [555, 54] on button "Publish" at bounding box center [558, 47] width 47 height 18
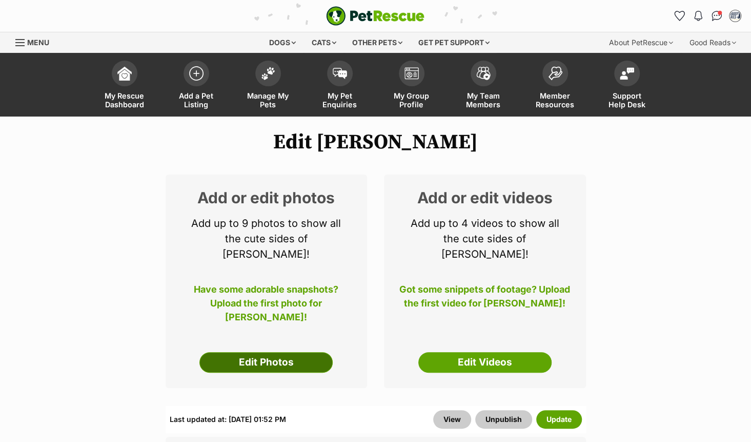
click at [269, 352] on link "Edit Photos" at bounding box center [266, 362] width 133 height 21
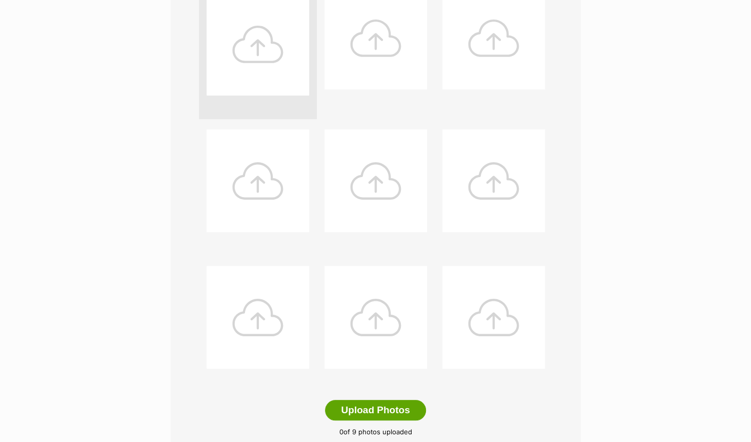
scroll to position [431, 0]
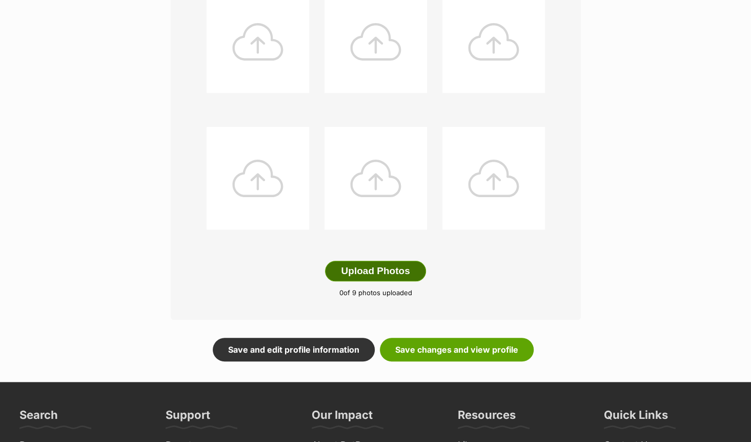
click at [363, 267] on button "Upload Photos" at bounding box center [375, 271] width 101 height 21
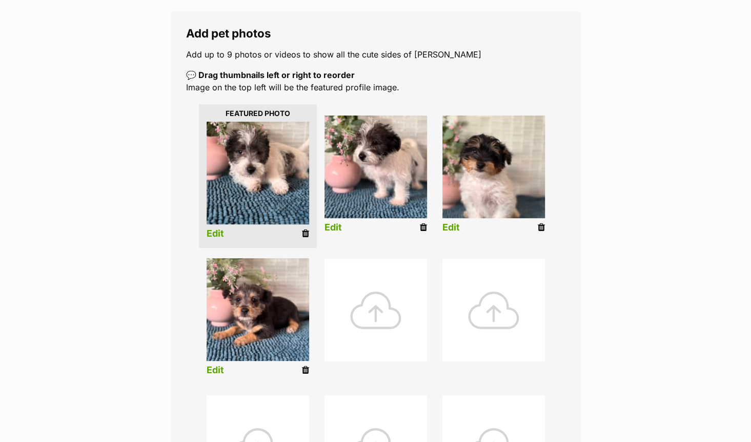
scroll to position [161, 0]
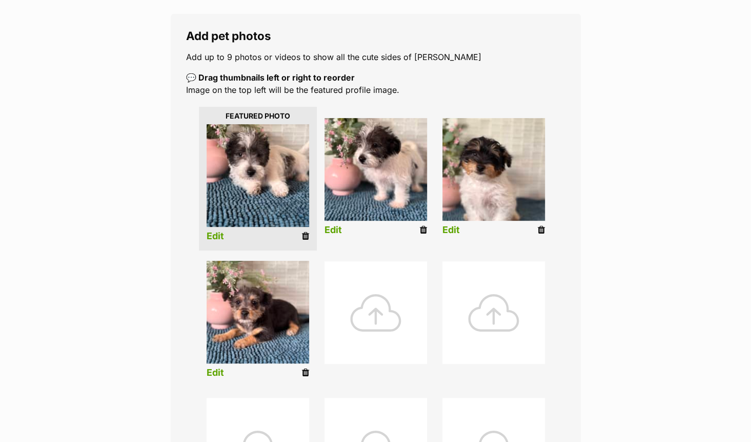
click at [543, 229] on icon at bounding box center [541, 229] width 7 height 9
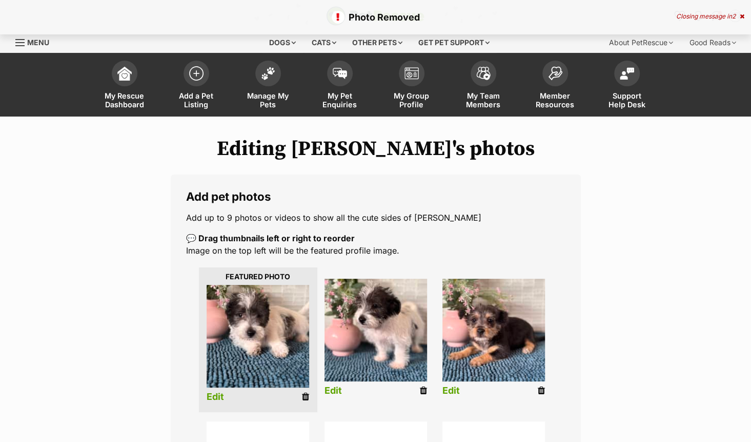
click at [308, 394] on icon at bounding box center [305, 396] width 7 height 9
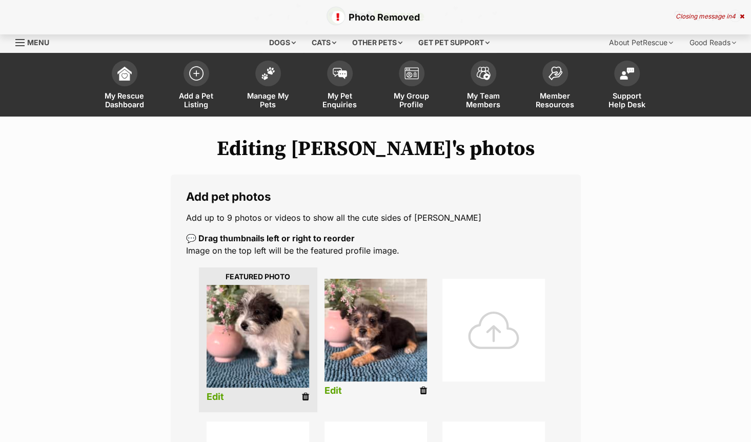
click at [303, 394] on icon at bounding box center [305, 396] width 7 height 9
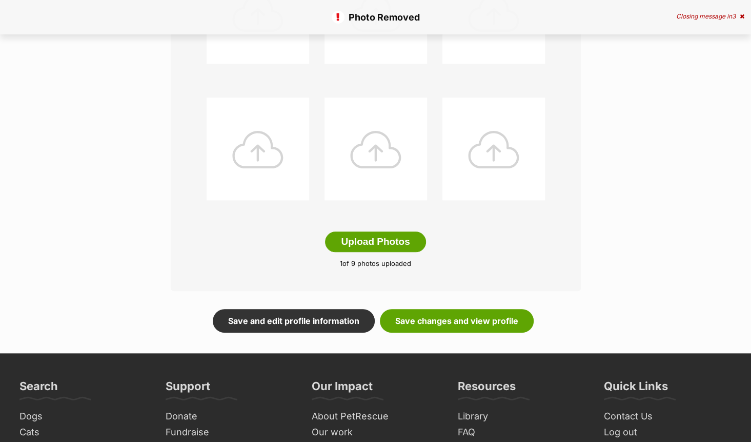
scroll to position [469, 0]
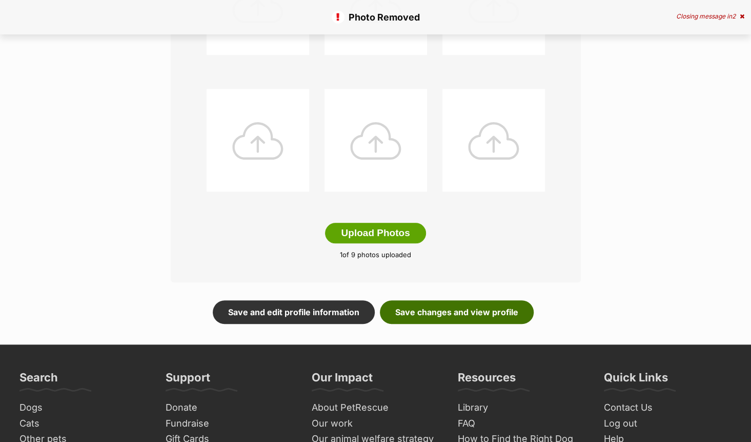
click at [474, 312] on link "Save changes and view profile" at bounding box center [457, 312] width 154 height 24
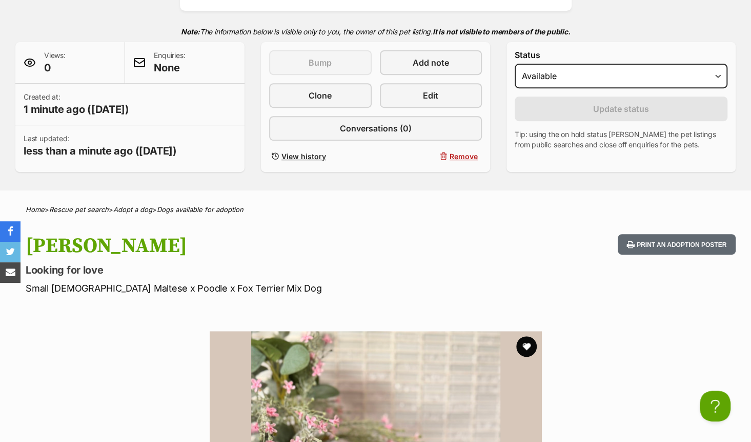
scroll to position [196, 0]
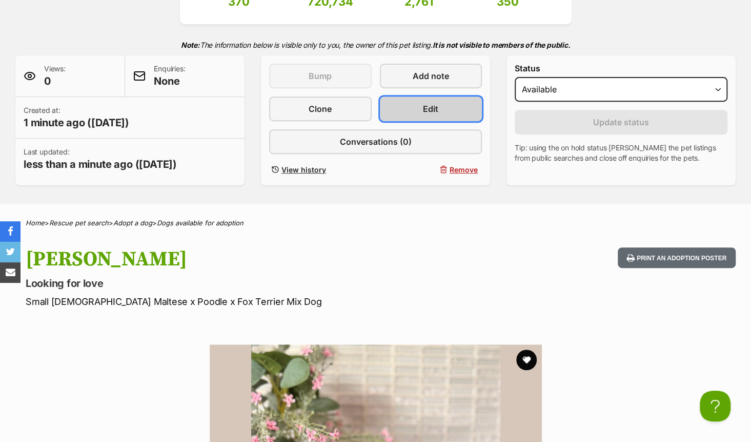
click at [437, 109] on span "Edit" at bounding box center [430, 109] width 15 height 12
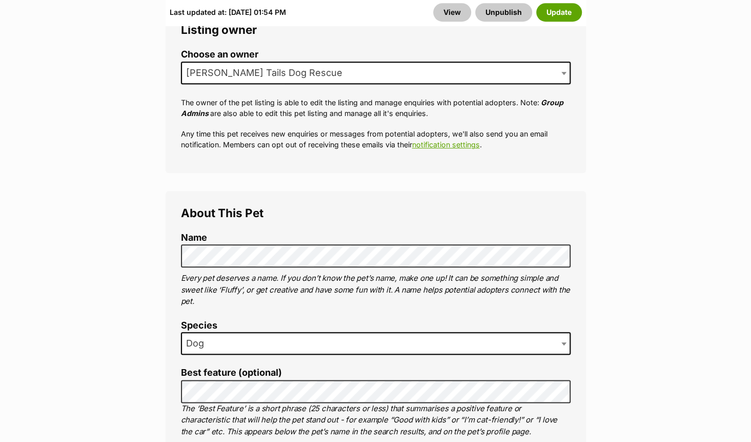
scroll to position [506, 0]
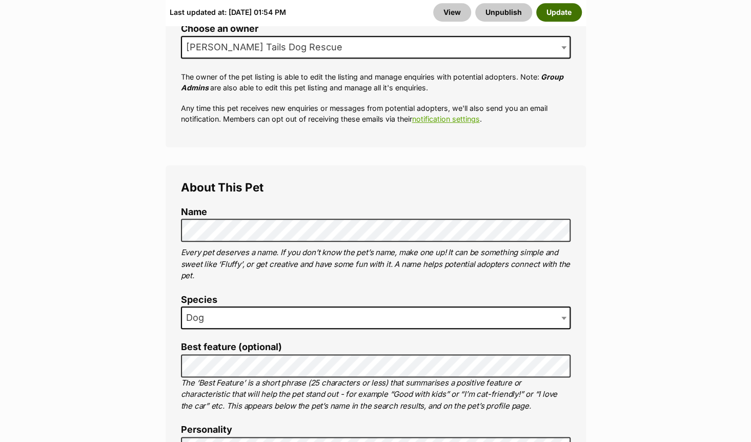
click at [571, 12] on button "Update" at bounding box center [559, 13] width 46 height 18
